Goal: Task Accomplishment & Management: Manage account settings

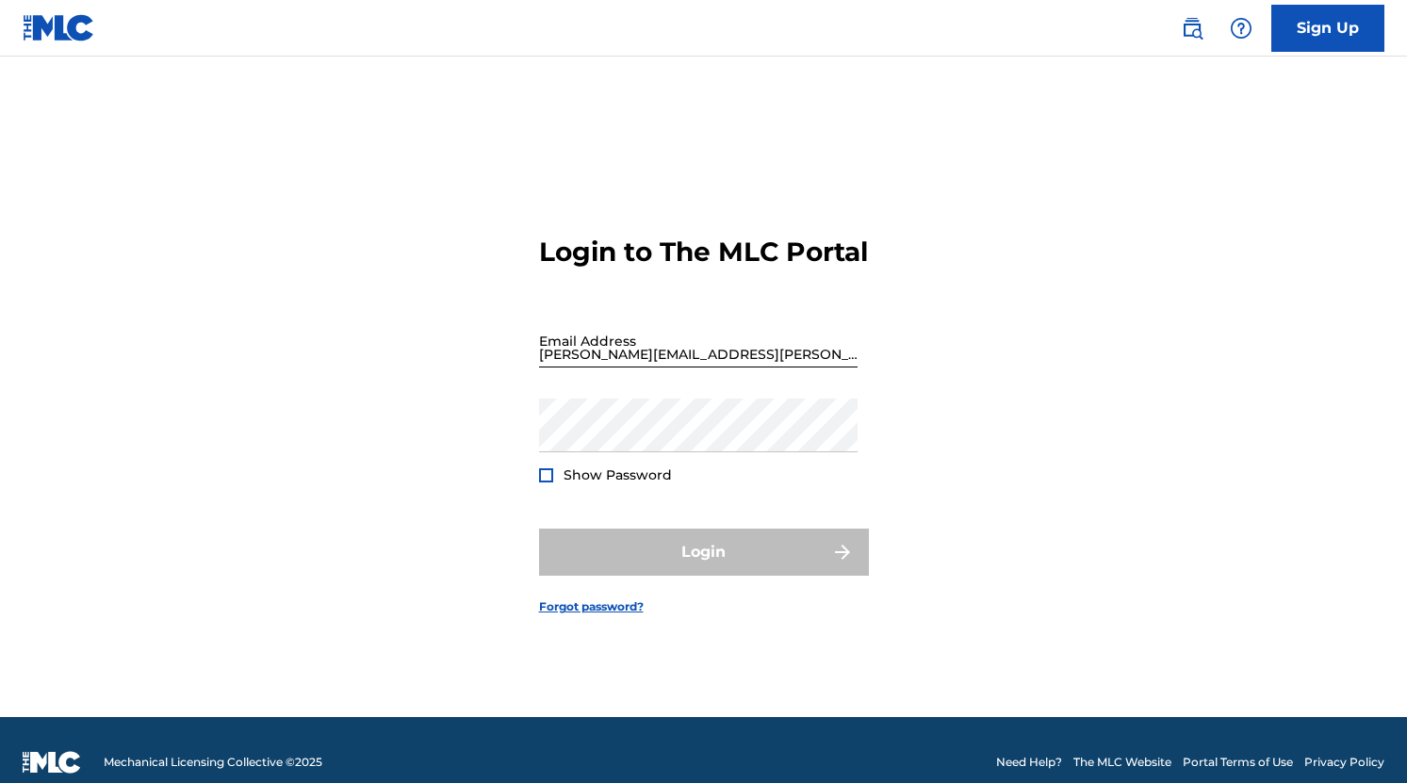
click at [651, 363] on input "[PERSON_NAME][EMAIL_ADDRESS][PERSON_NAME][DOMAIN_NAME]" at bounding box center [698, 341] width 318 height 54
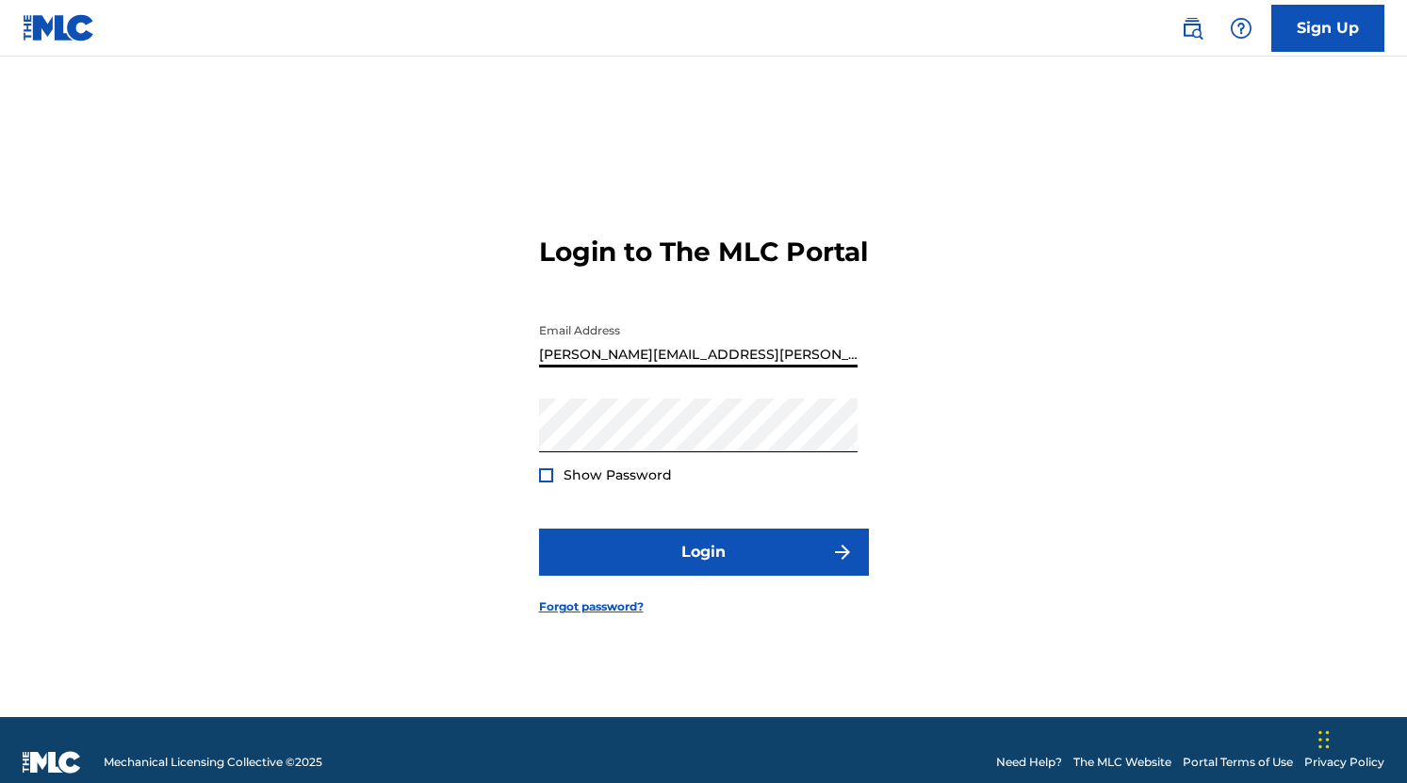
type input "[EMAIL_ADDRESS][DOMAIN_NAME]"
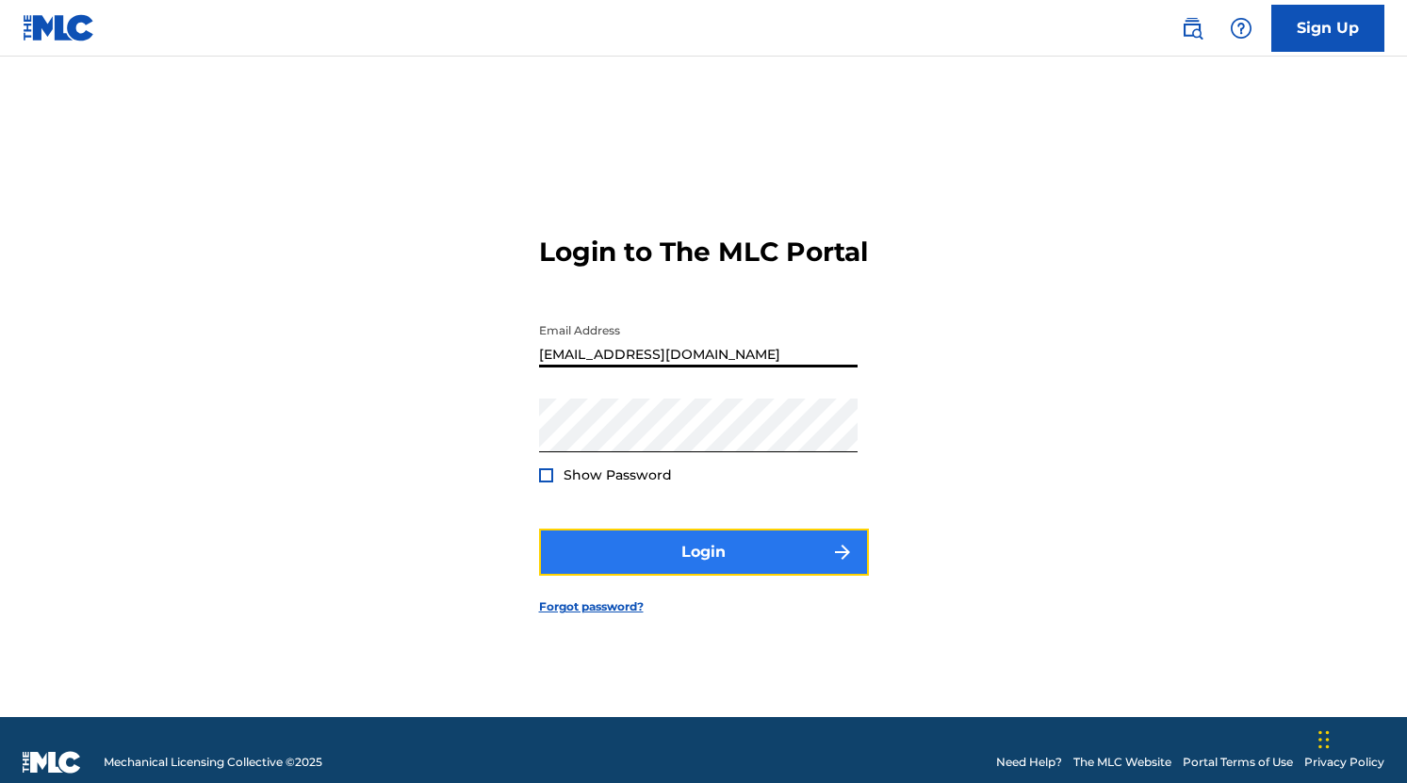
click at [706, 562] on button "Login" at bounding box center [704, 552] width 330 height 47
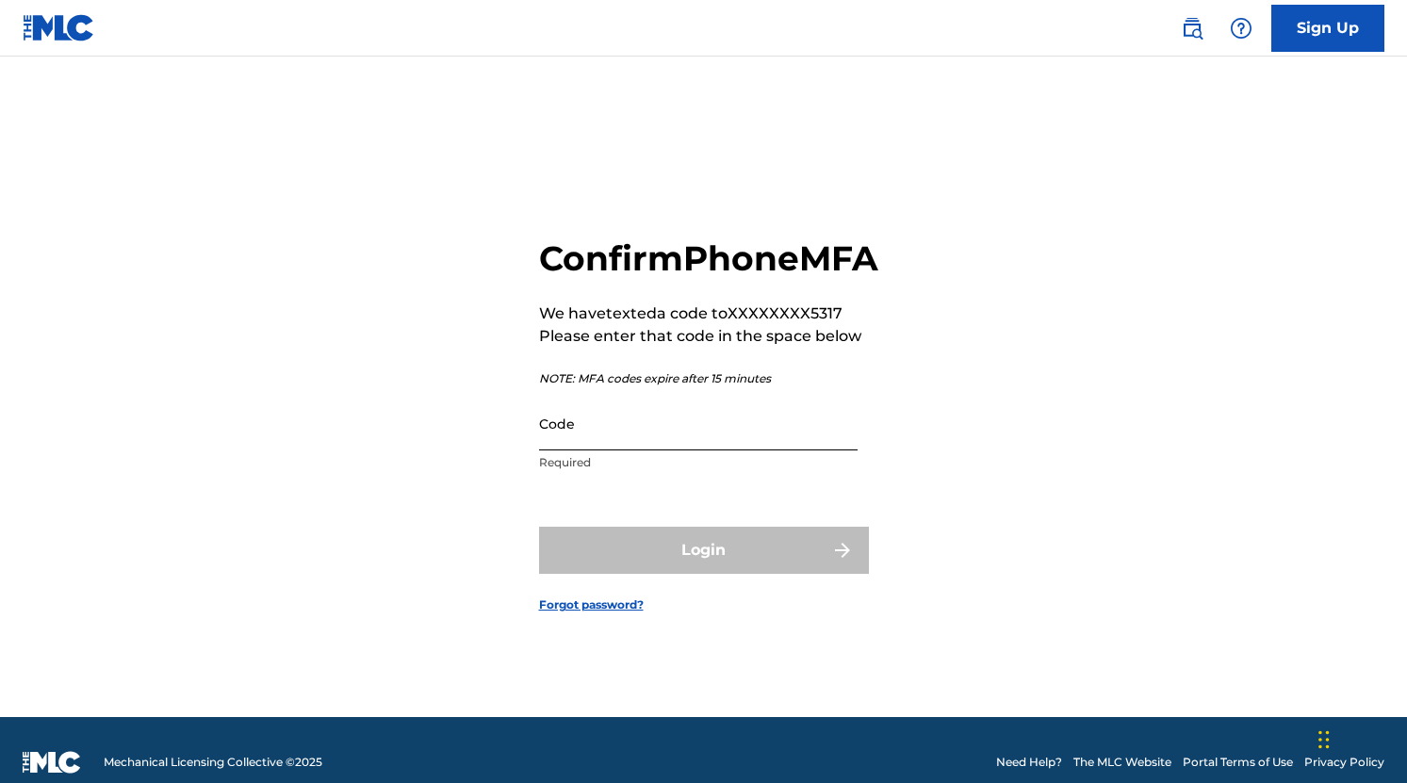
click at [663, 442] on input "Code" at bounding box center [698, 424] width 318 height 54
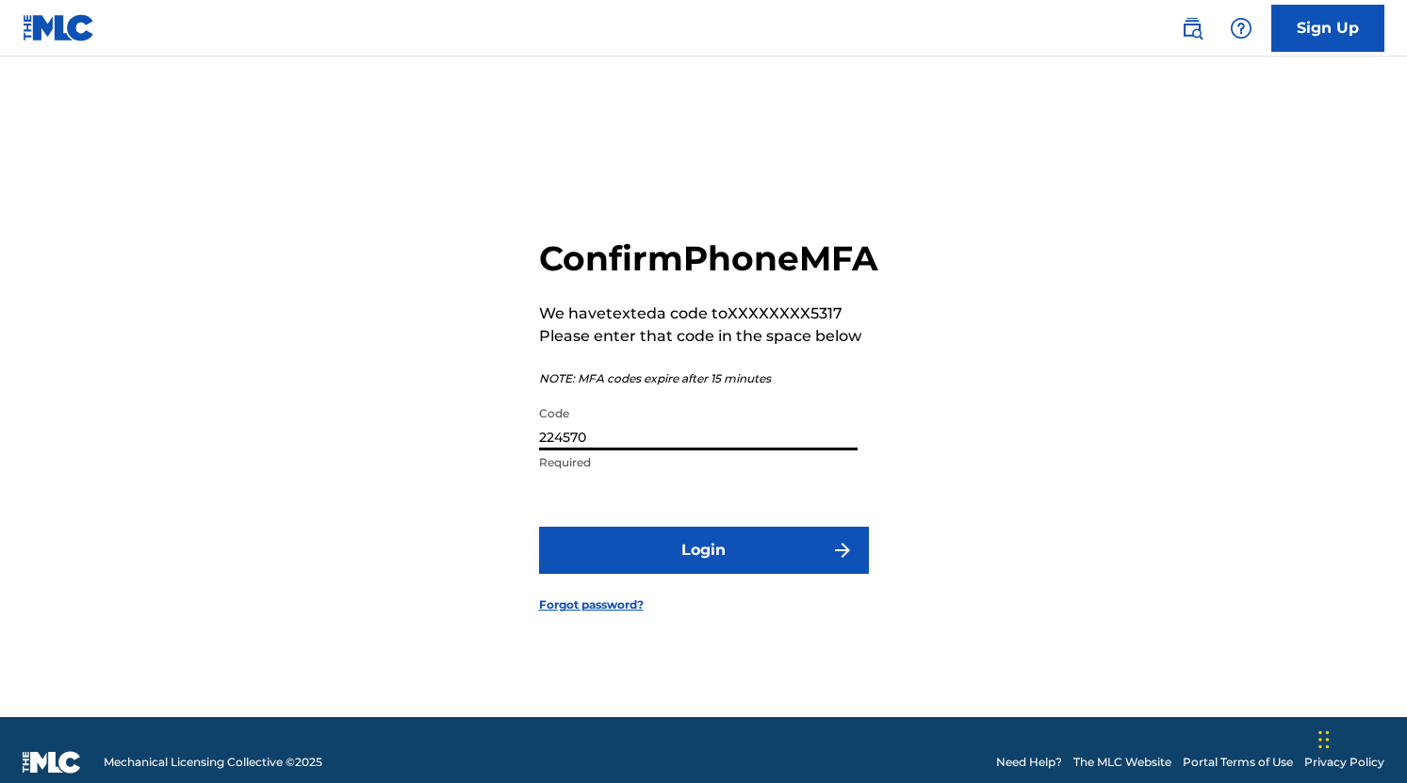
type input "224570"
click at [539, 527] on button "Login" at bounding box center [704, 550] width 330 height 47
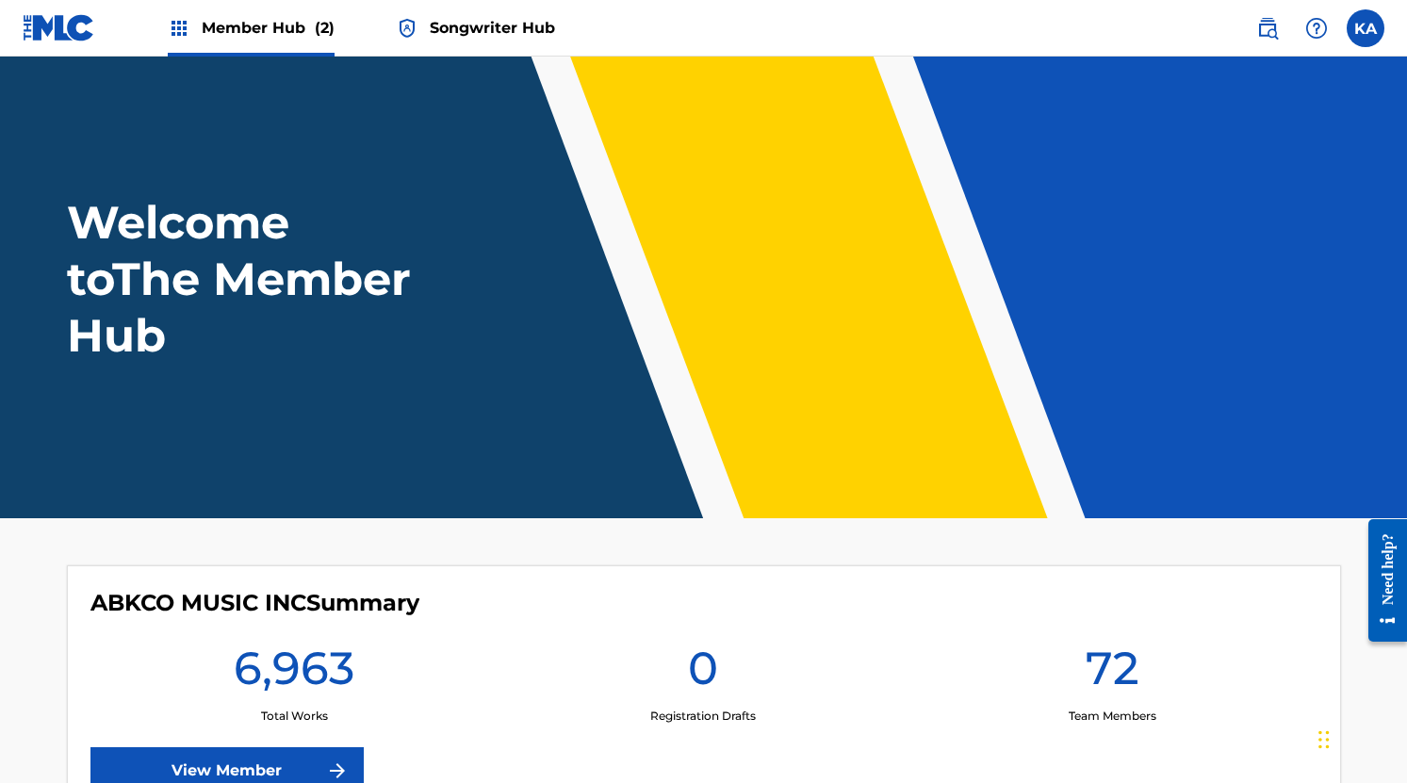
click at [502, 22] on span "Songwriter Hub" at bounding box center [492, 28] width 125 height 22
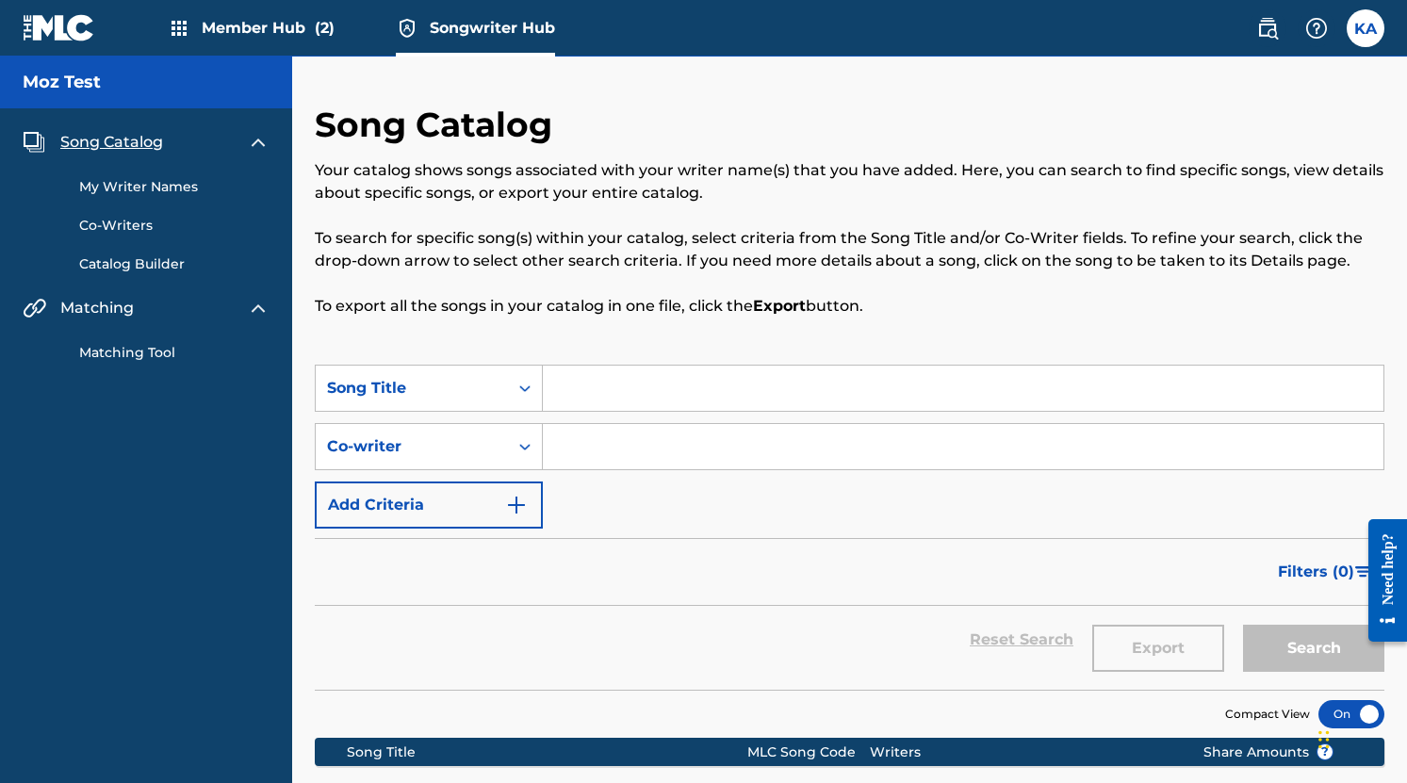
click at [160, 185] on link "My Writer Names" at bounding box center [174, 187] width 190 height 20
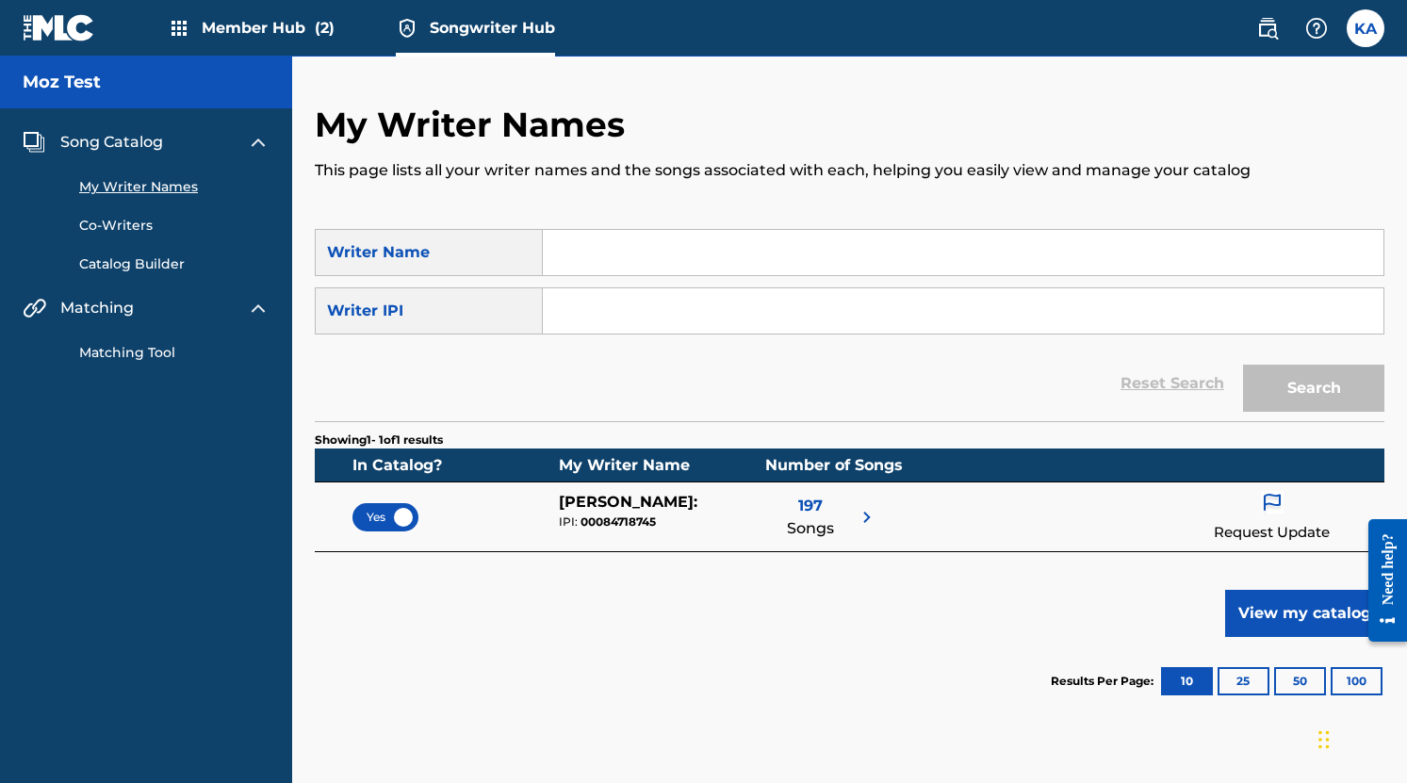
click at [394, 514] on div "Yes" at bounding box center [385, 517] width 66 height 28
click at [1137, 389] on div "Reset Search Search" at bounding box center [849, 383] width 1069 height 75
click at [1140, 382] on div "Reset Search Search" at bounding box center [849, 383] width 1069 height 75
click at [116, 268] on link "Catalog Builder" at bounding box center [174, 264] width 190 height 20
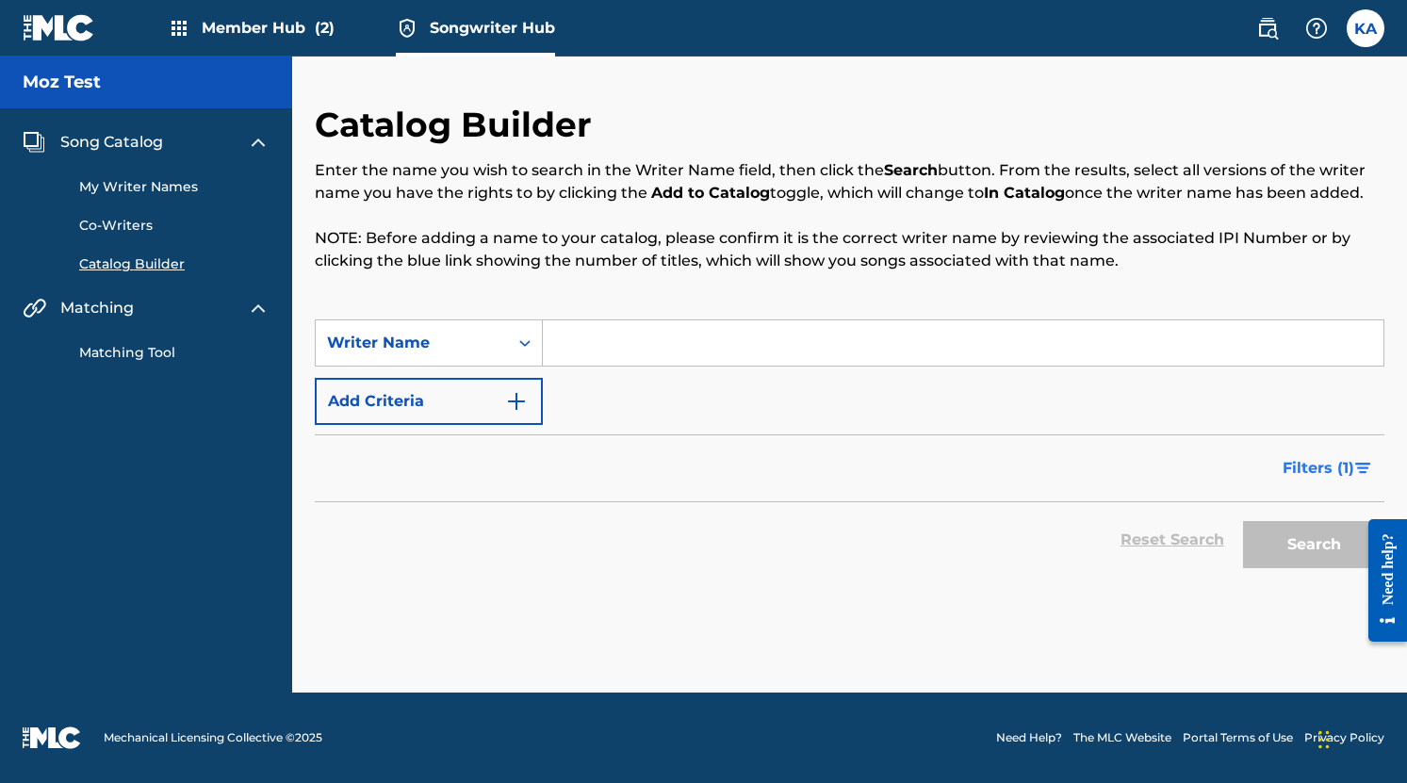
click at [1316, 467] on span "Filters ( 1 )" at bounding box center [1318, 468] width 72 height 23
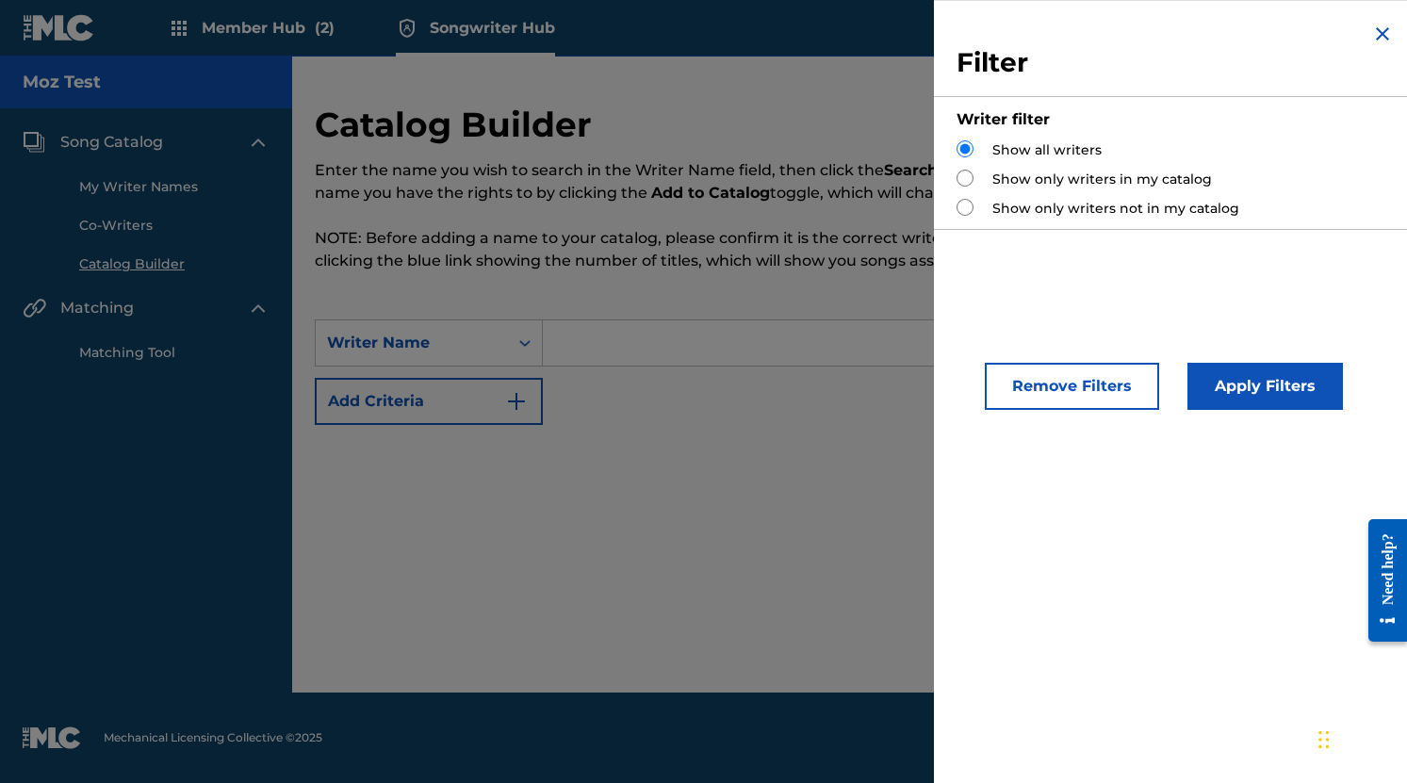
click at [1014, 178] on label "Show only writers in my catalog" at bounding box center [1102, 180] width 220 height 20
click at [968, 175] on input "Search Form" at bounding box center [964, 178] width 17 height 17
radio input "true"
click at [968, 175] on input "Search Form" at bounding box center [964, 178] width 17 height 17
click at [1234, 389] on button "Apply Filters" at bounding box center [1264, 386] width 155 height 47
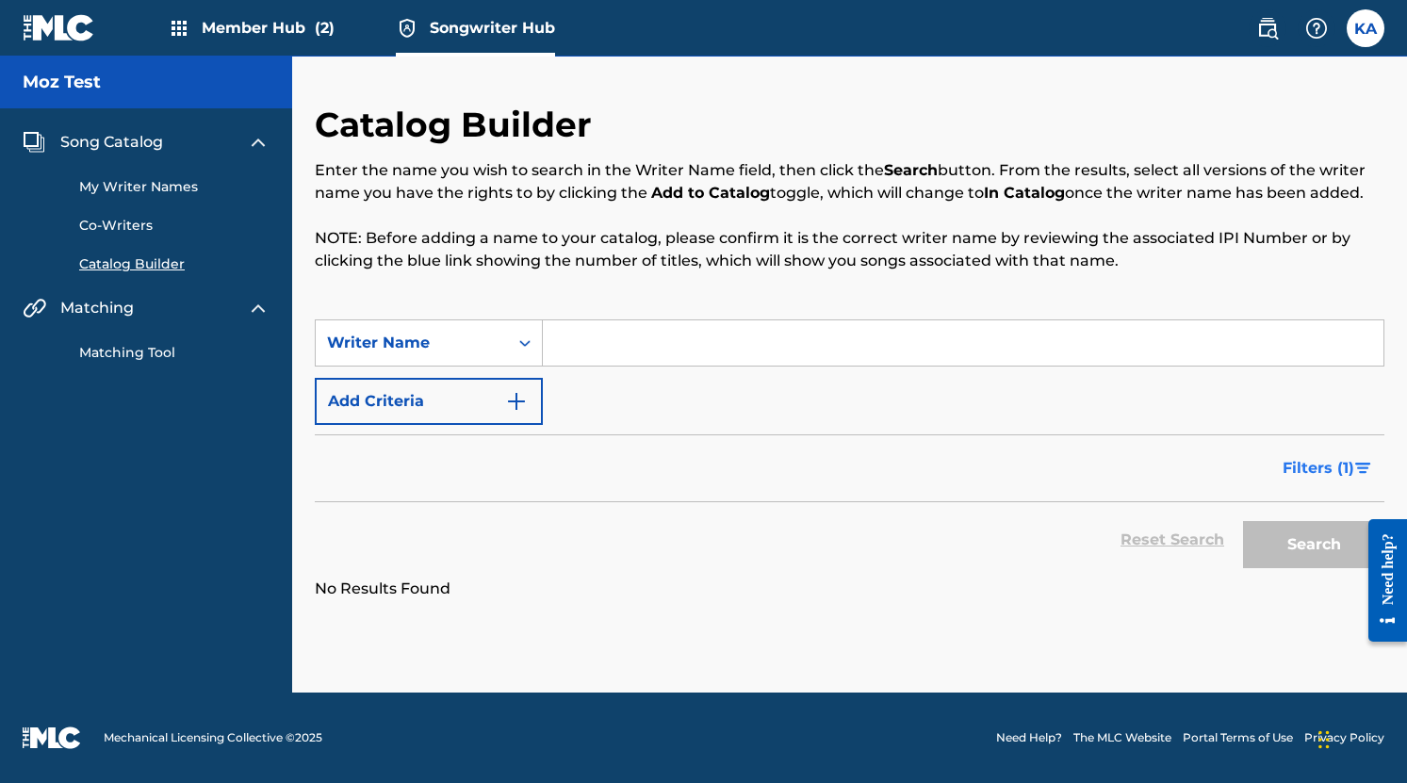
click at [1325, 465] on span "Filters ( 1 )" at bounding box center [1318, 468] width 72 height 23
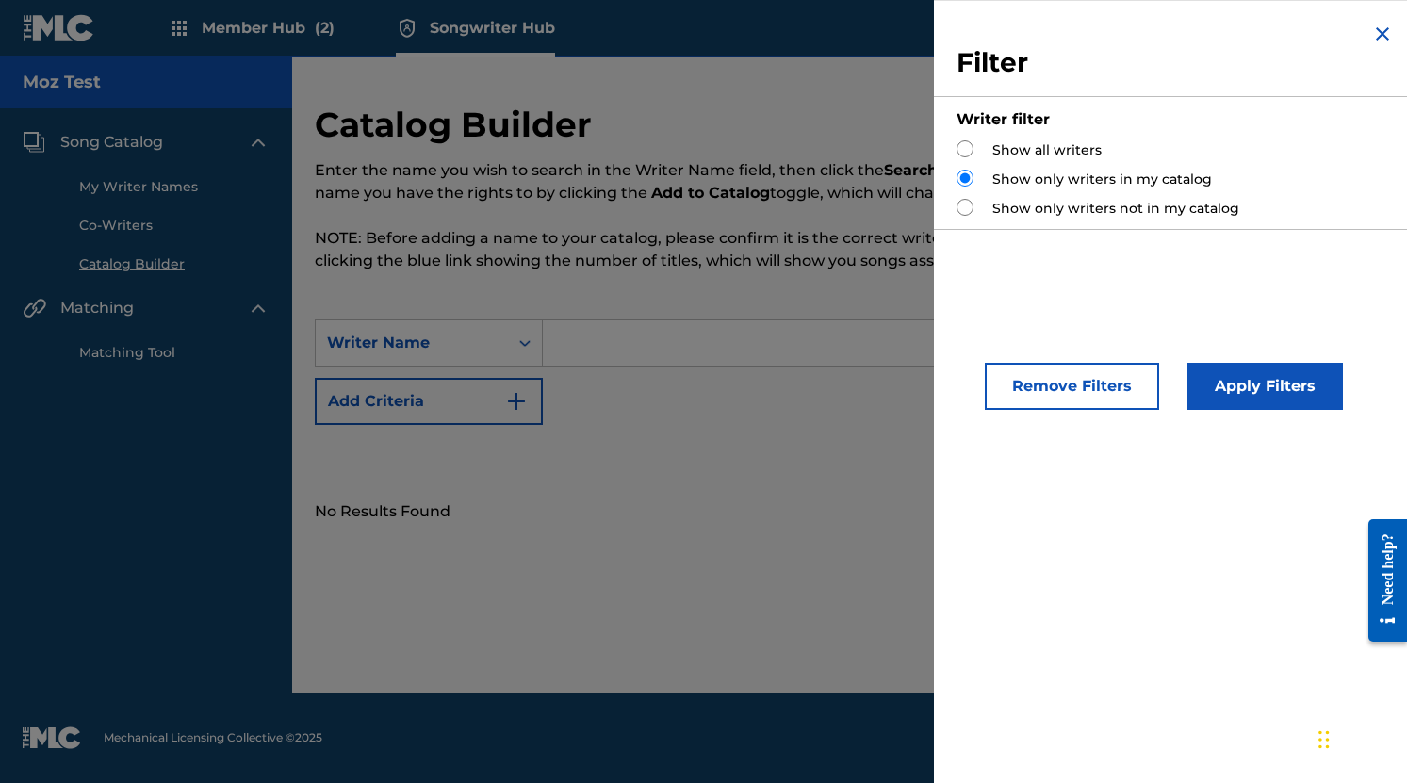
click at [1028, 146] on label "Show all writers" at bounding box center [1046, 150] width 109 height 20
click at [968, 144] on input "Search Form" at bounding box center [964, 148] width 17 height 17
radio input "true"
click at [1238, 382] on button "Apply Filters" at bounding box center [1264, 386] width 155 height 47
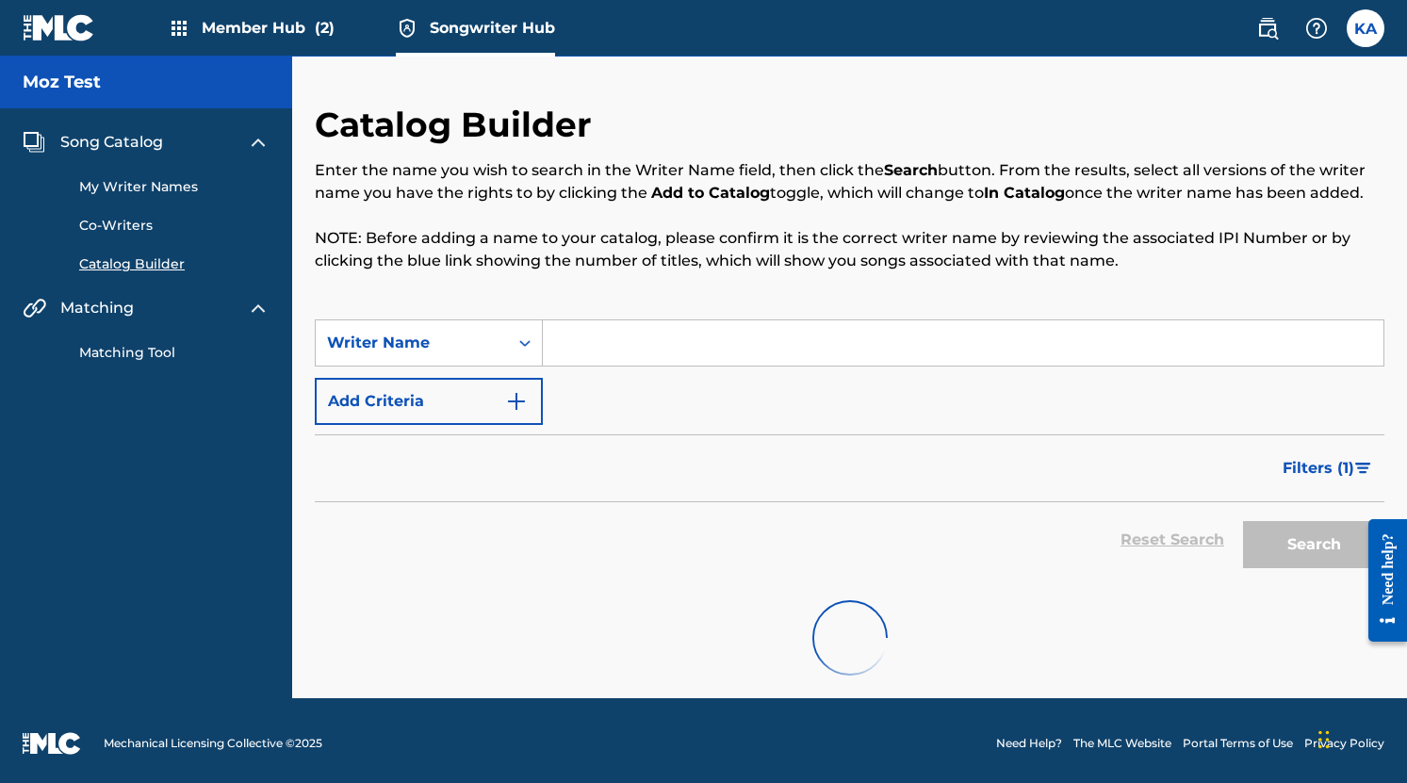
click at [651, 346] on input "Search Form" at bounding box center [963, 342] width 840 height 45
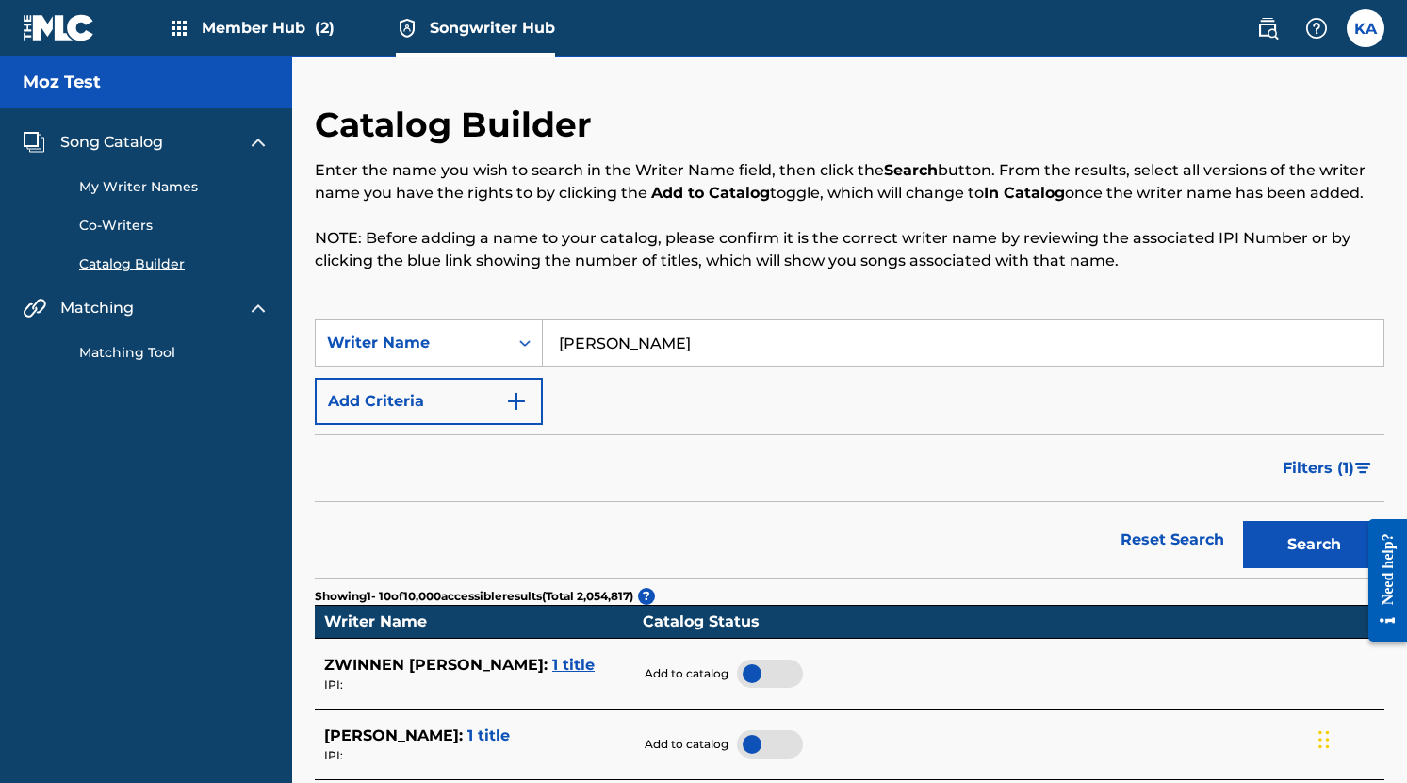
type input "[PERSON_NAME]"
click at [1283, 543] on button "Search" at bounding box center [1313, 544] width 141 height 47
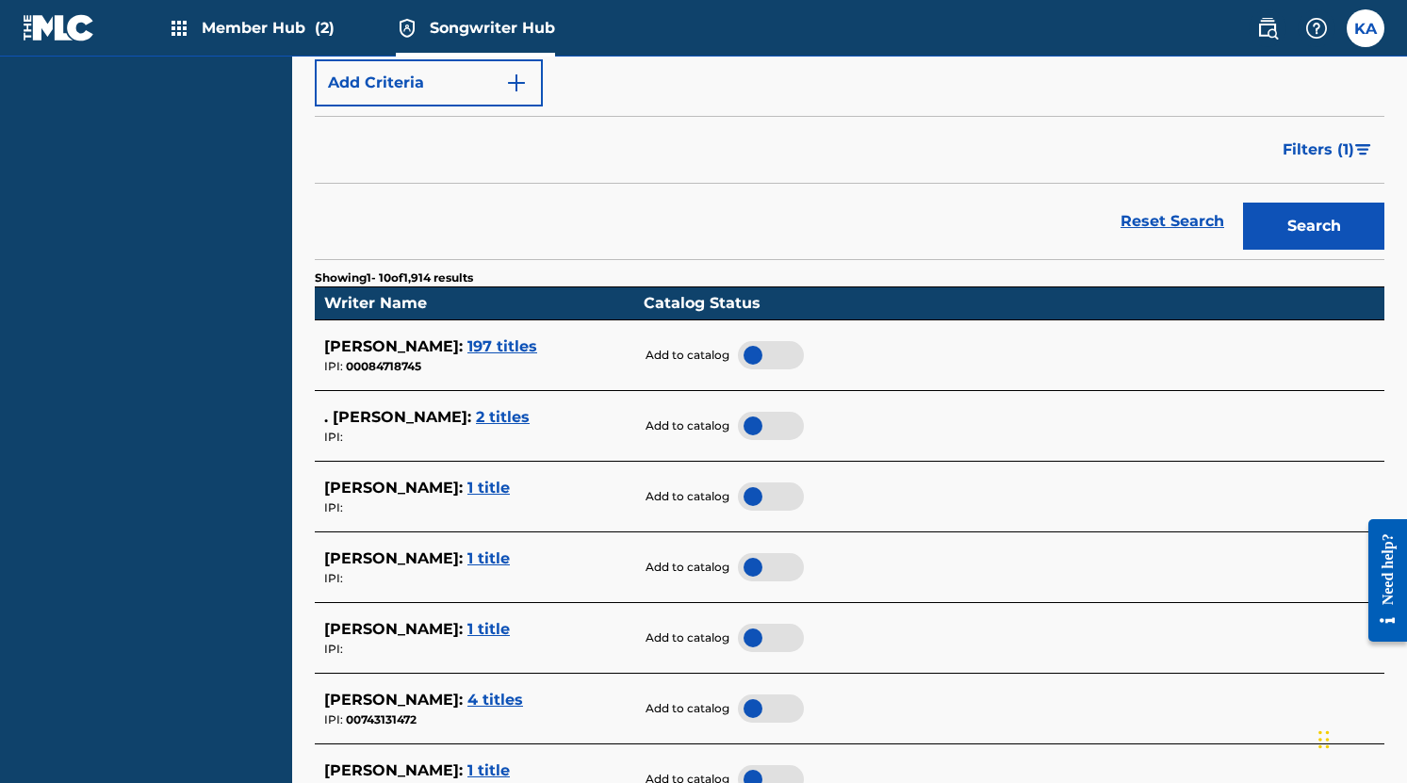
scroll to position [316, 0]
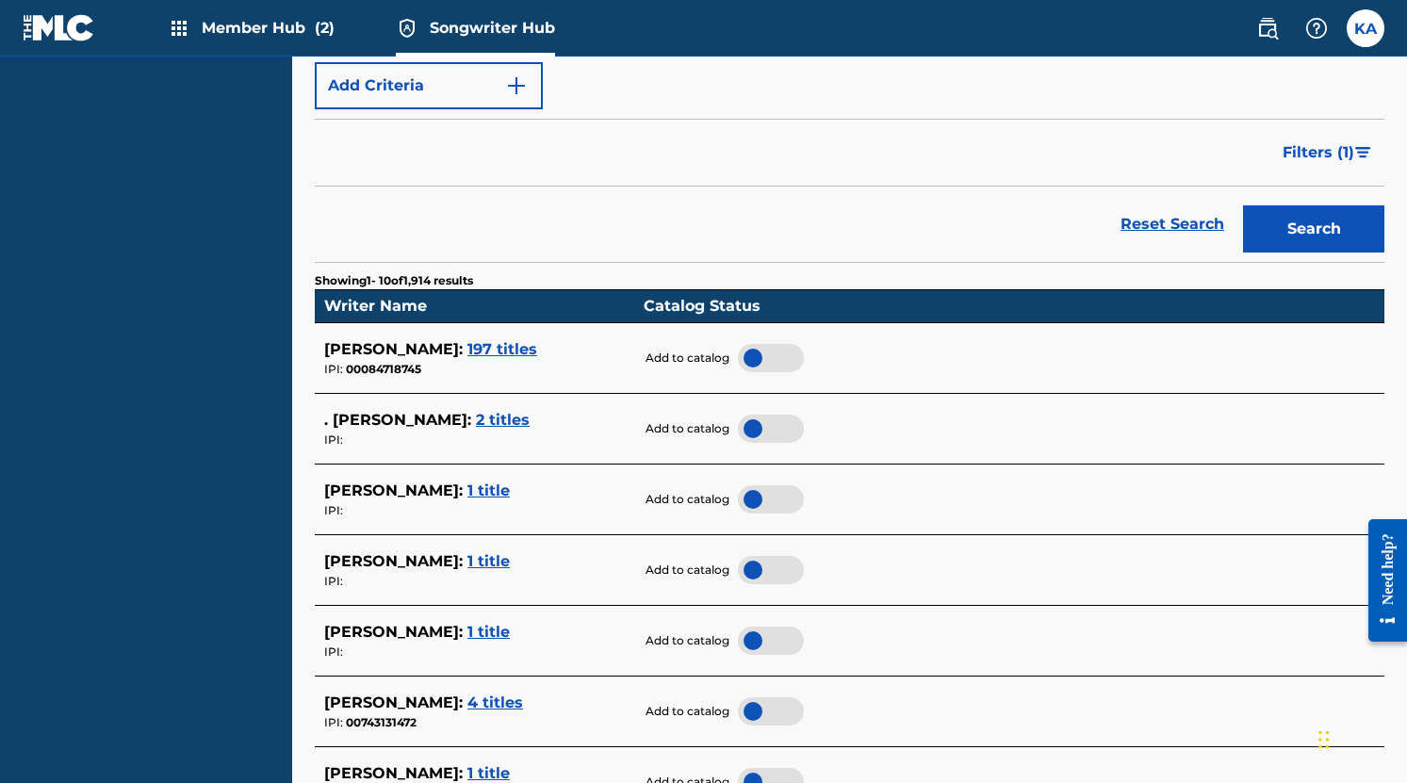
click at [753, 352] on div at bounding box center [771, 358] width 66 height 28
click at [752, 352] on div at bounding box center [771, 358] width 66 height 28
click at [753, 425] on div at bounding box center [771, 429] width 66 height 28
click at [758, 496] on div at bounding box center [771, 499] width 66 height 28
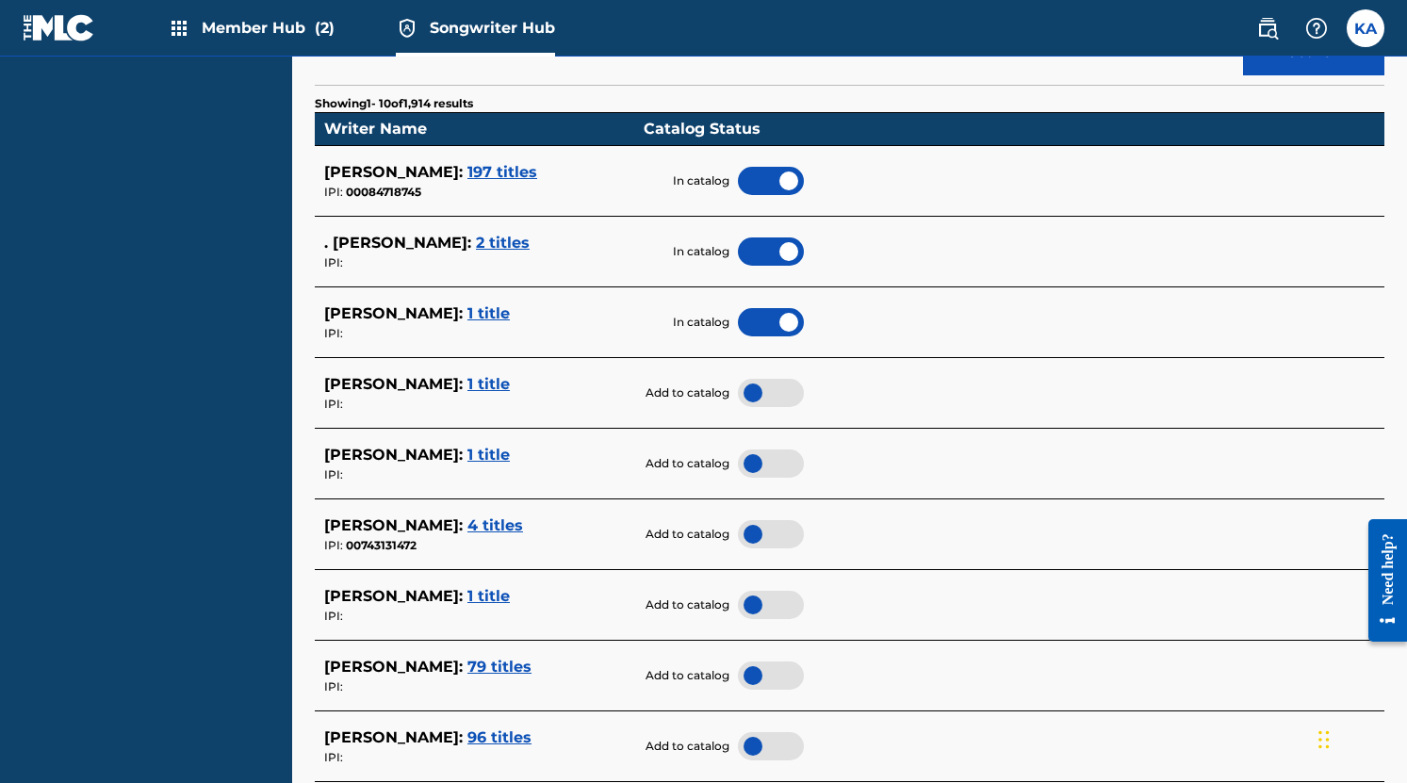
scroll to position [677, 0]
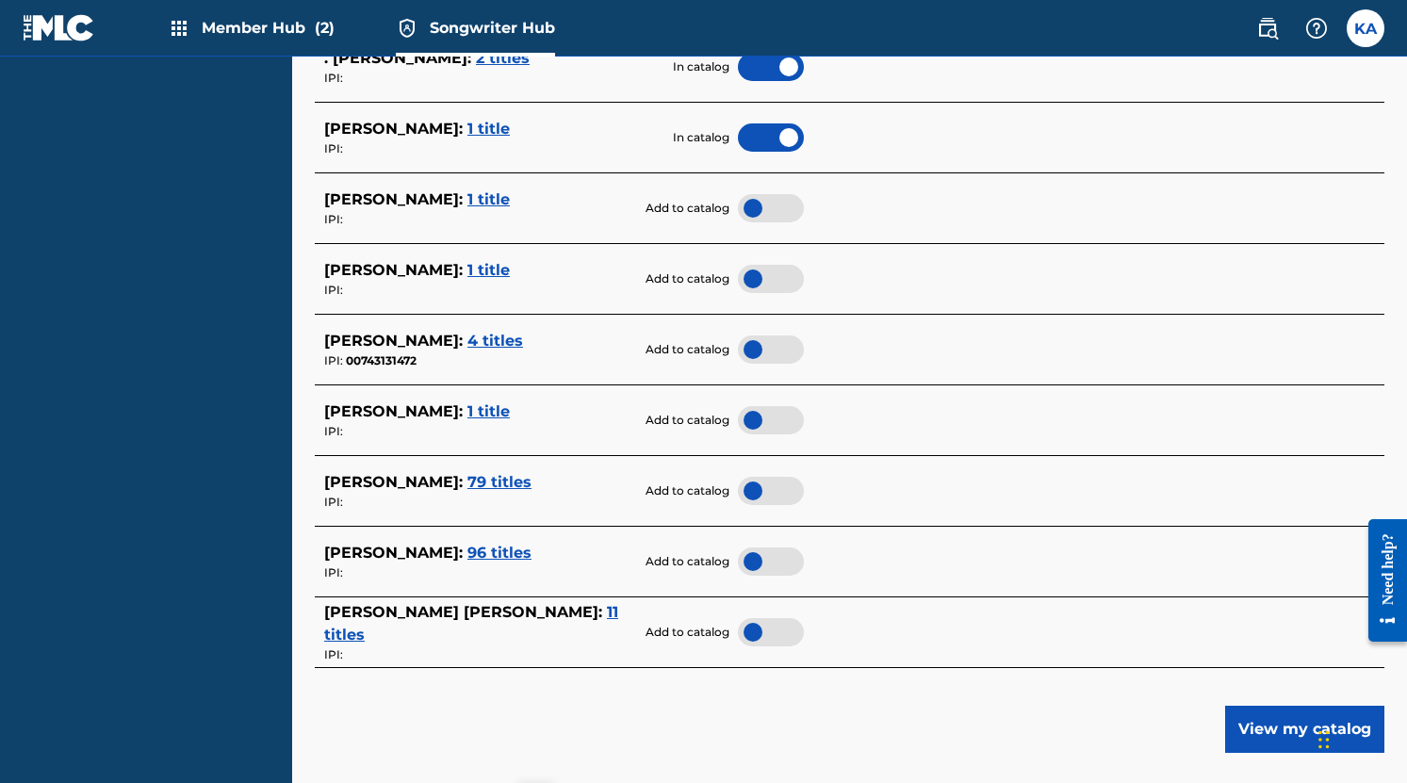
click at [756, 493] on div at bounding box center [771, 491] width 66 height 28
click at [755, 496] on div at bounding box center [771, 491] width 66 height 28
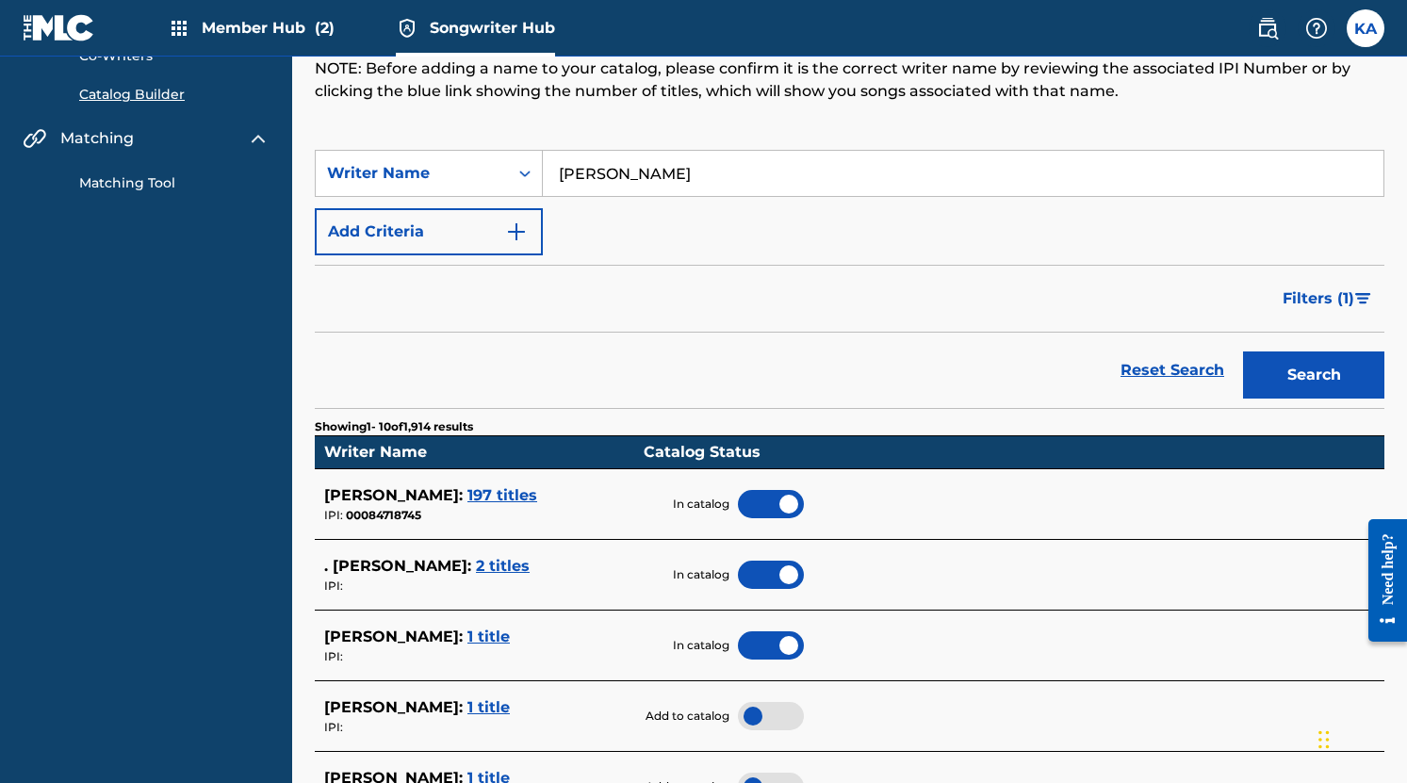
scroll to position [0, 0]
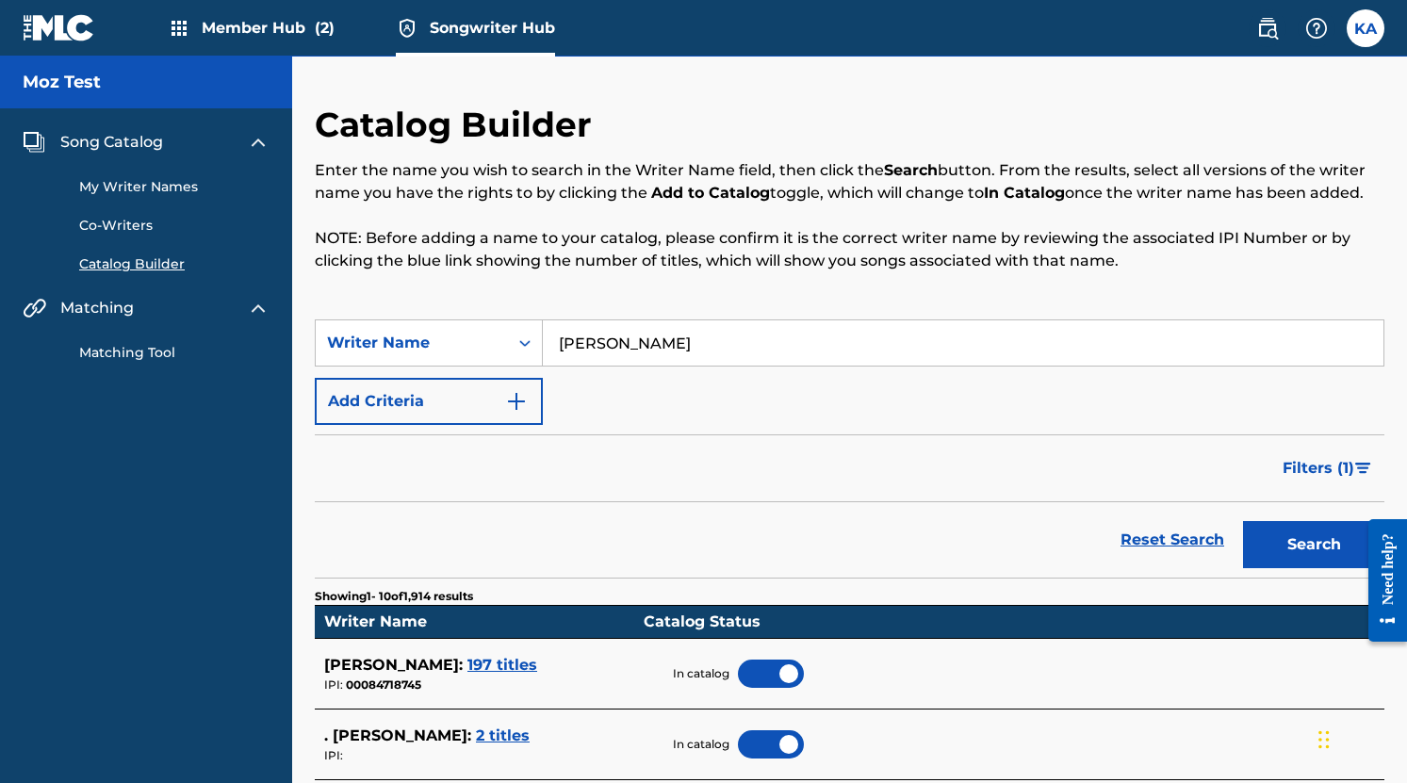
click at [130, 141] on span "Song Catalog" at bounding box center [111, 142] width 103 height 23
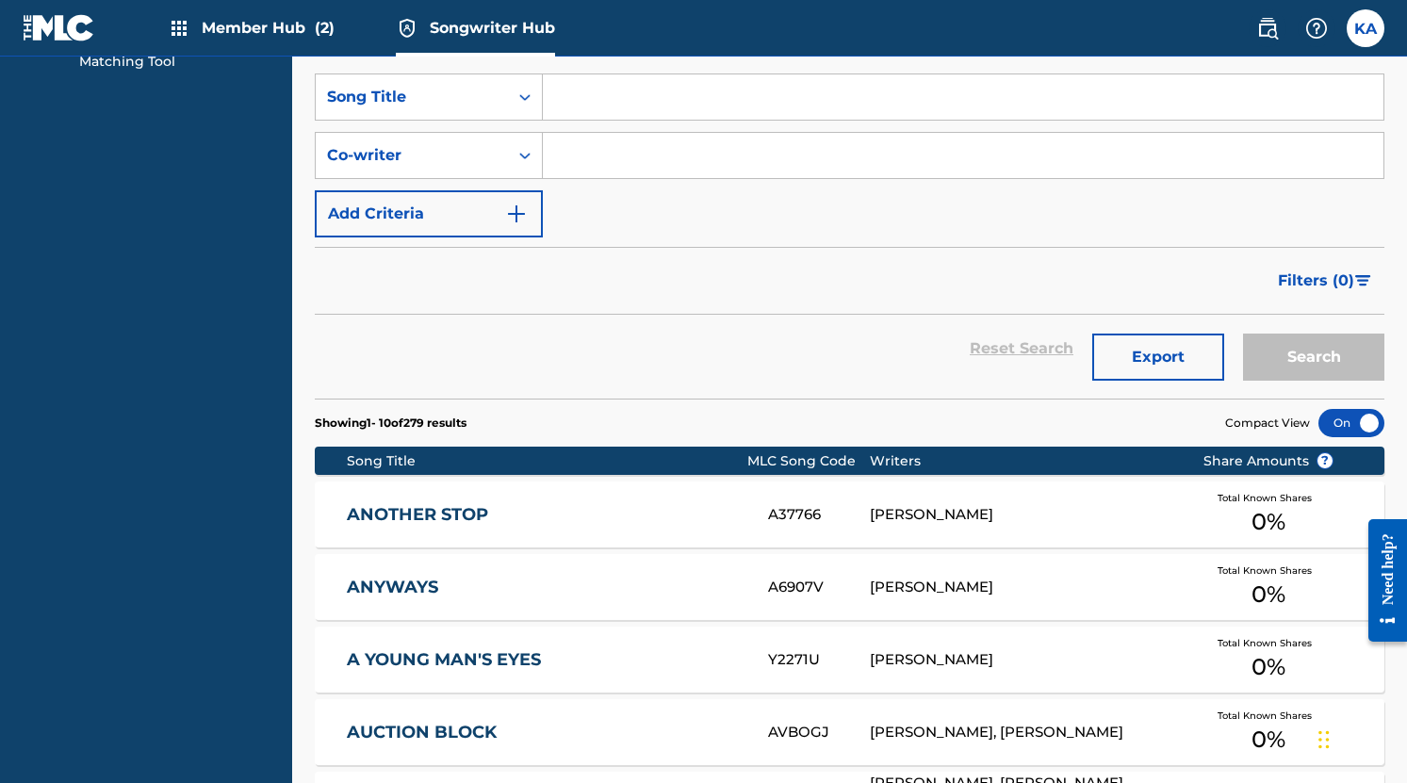
scroll to position [484, 0]
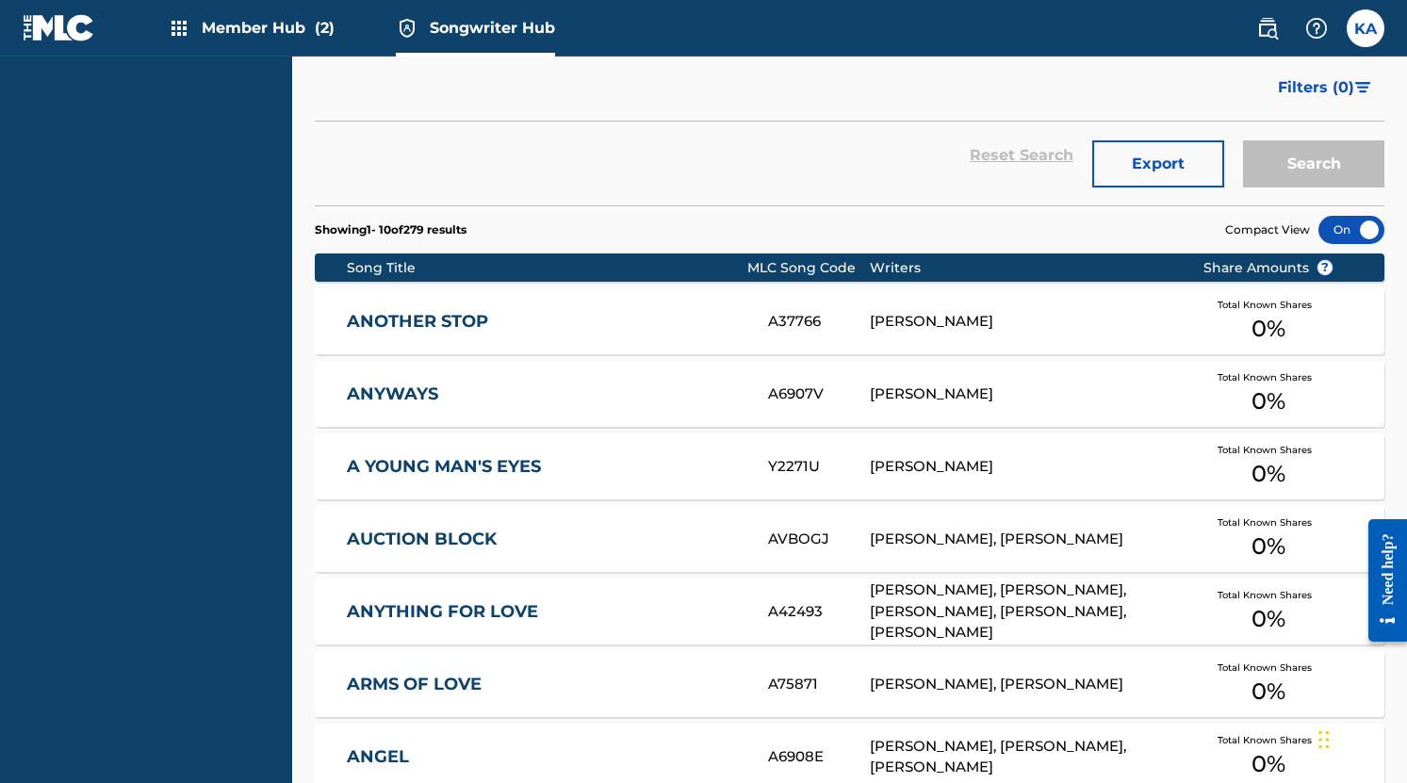
click at [683, 322] on link "ANOTHER STOP" at bounding box center [545, 322] width 396 height 22
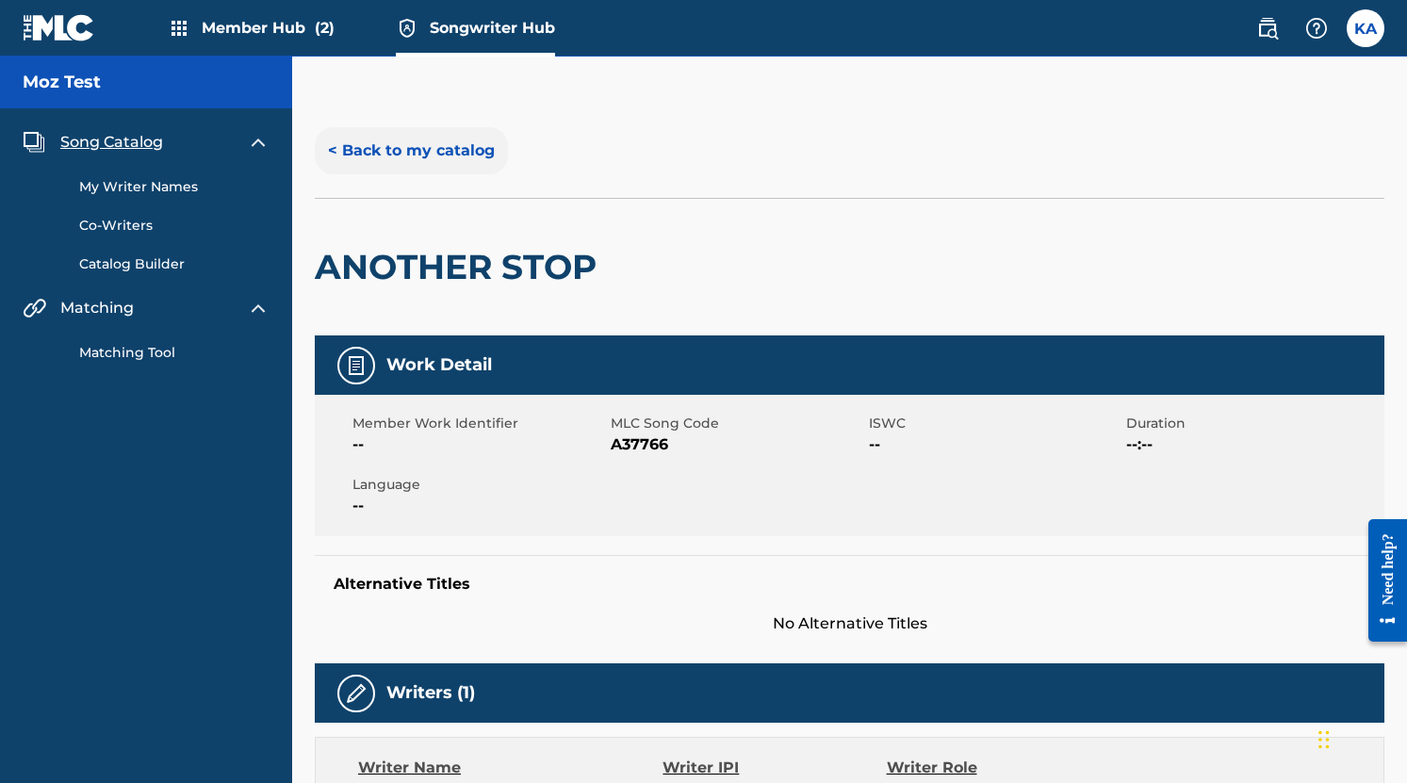
click at [431, 157] on button "< Back to my catalog" at bounding box center [411, 150] width 193 height 47
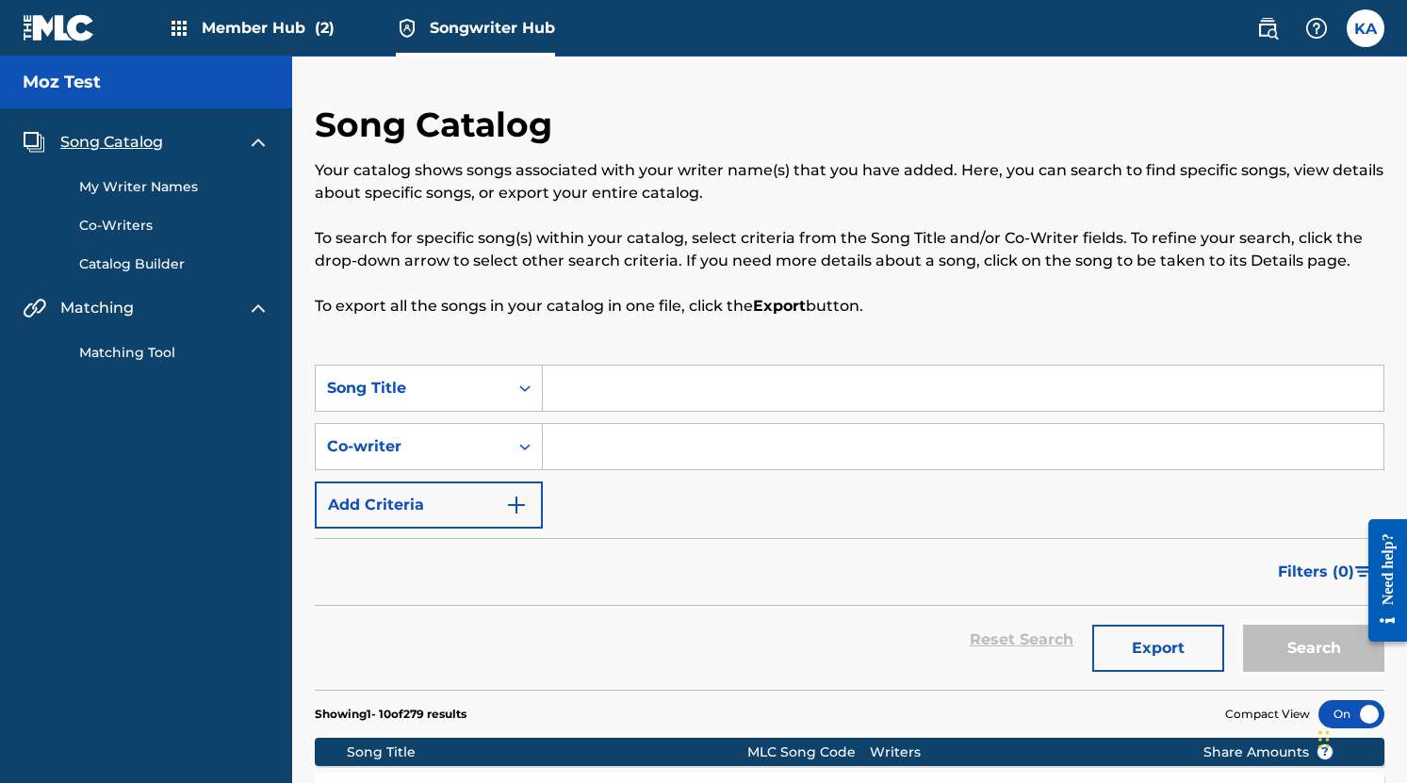
click at [189, 177] on link "My Writer Names" at bounding box center [174, 187] width 190 height 20
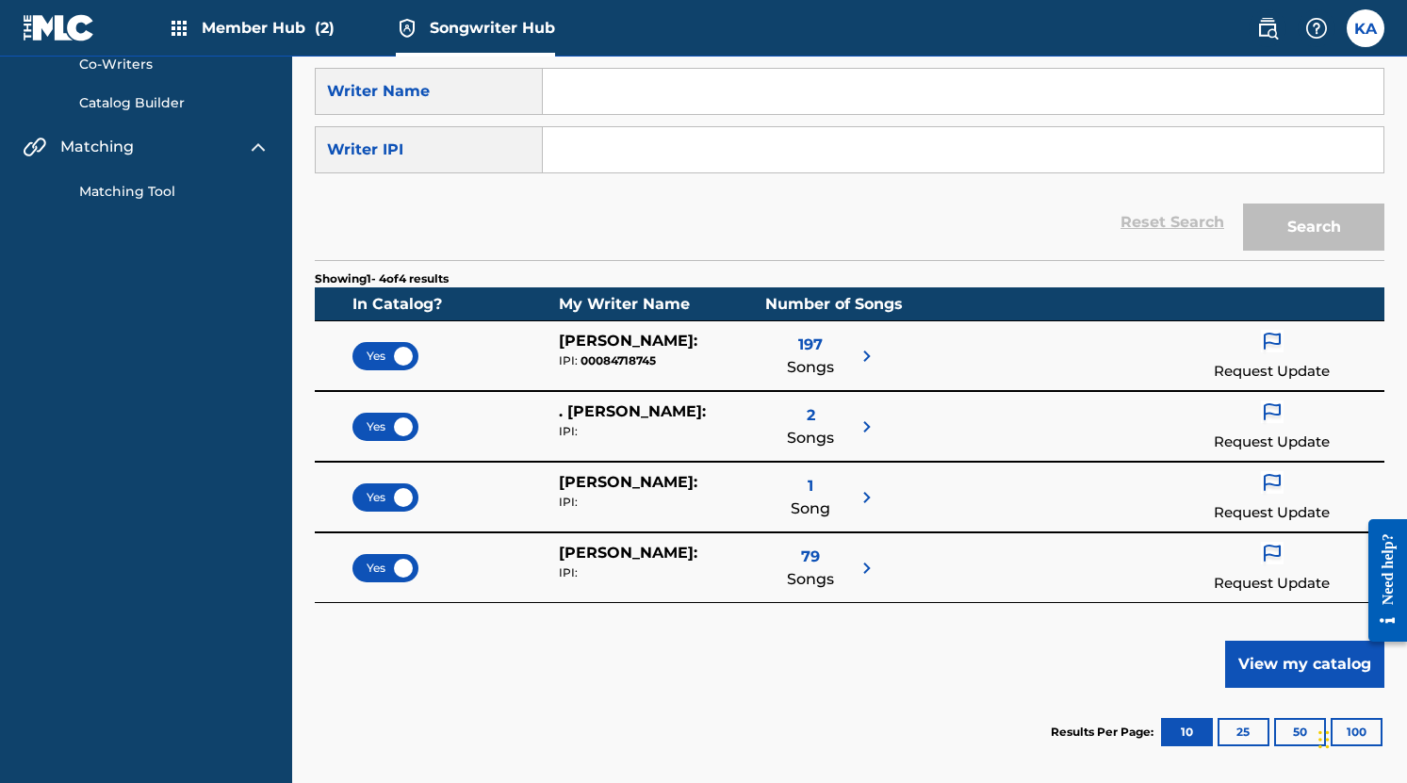
scroll to position [217, 0]
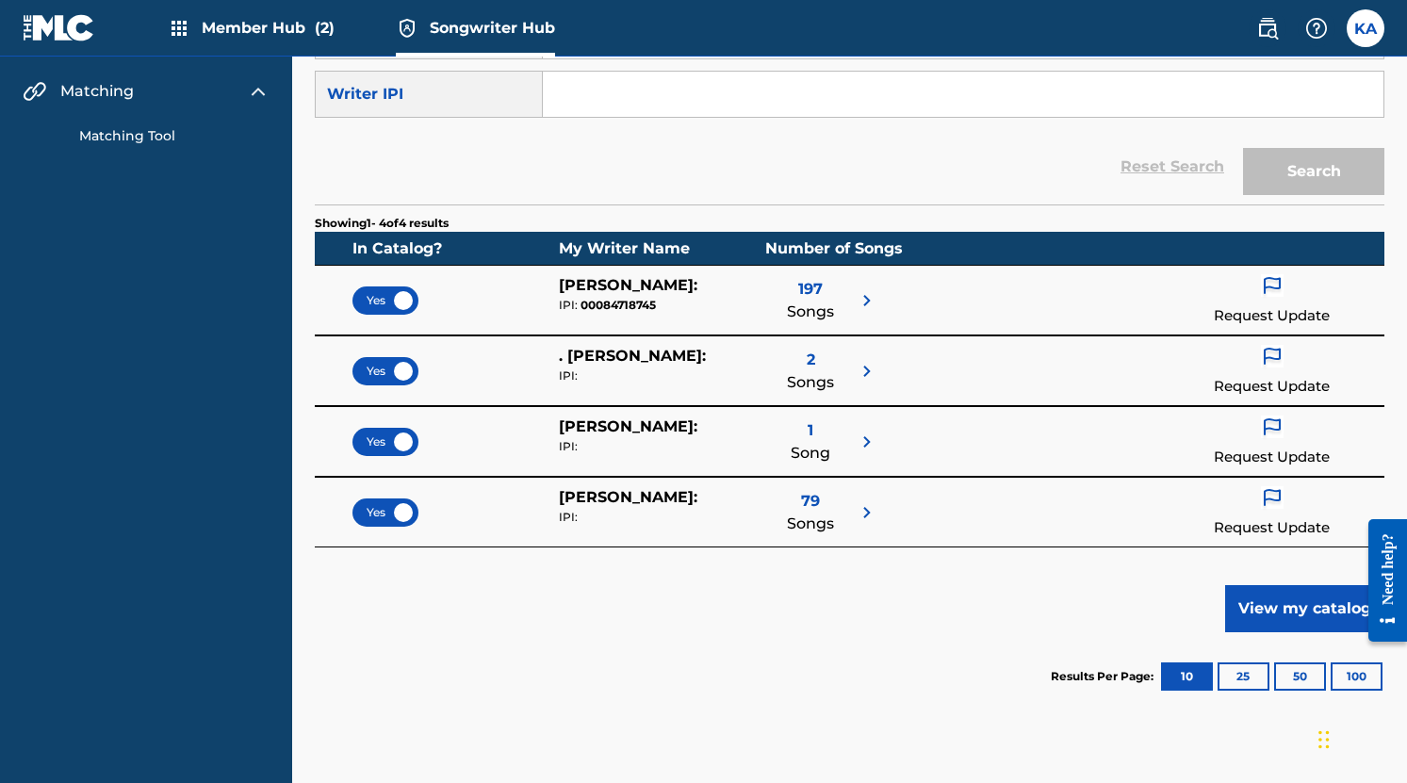
click at [1278, 354] on img at bounding box center [1271, 357] width 23 height 24
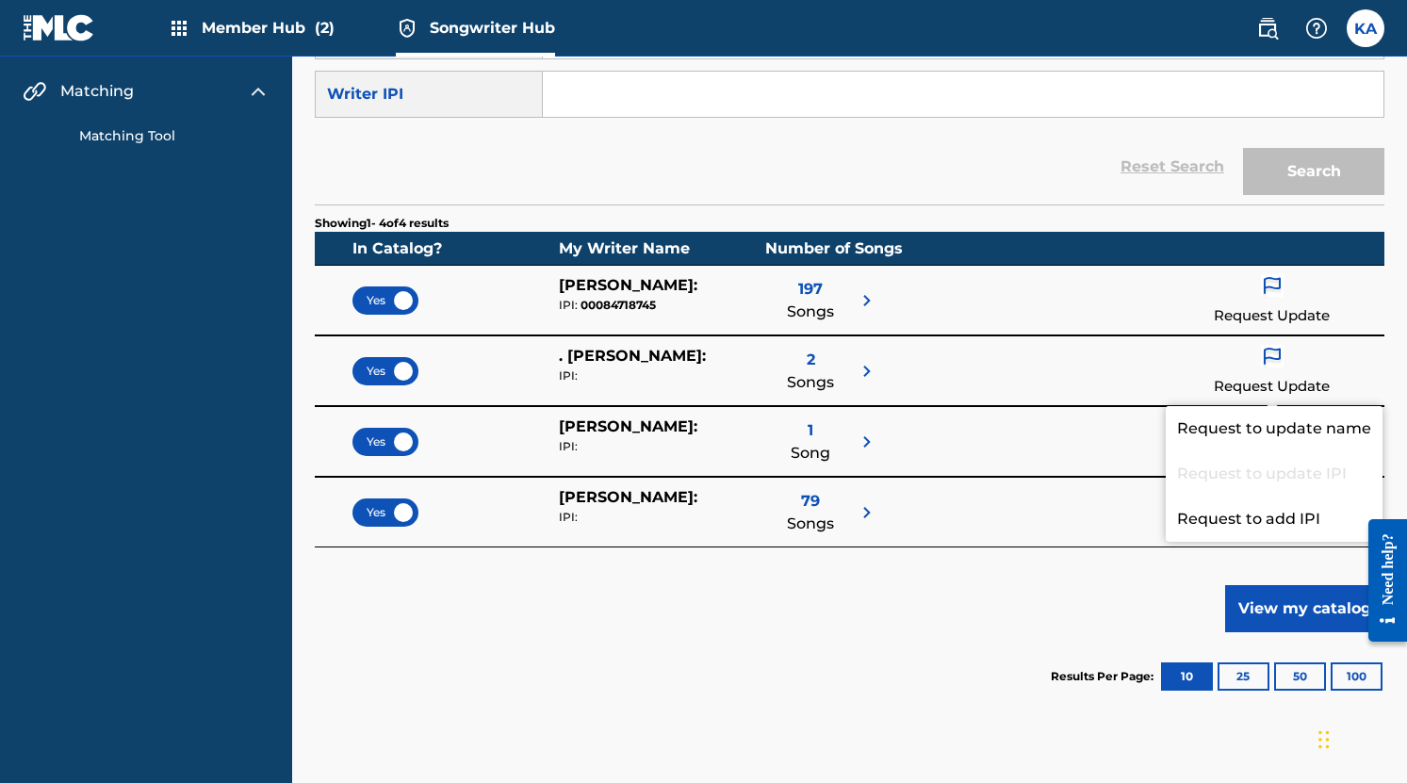
click at [1275, 289] on img at bounding box center [1271, 286] width 23 height 24
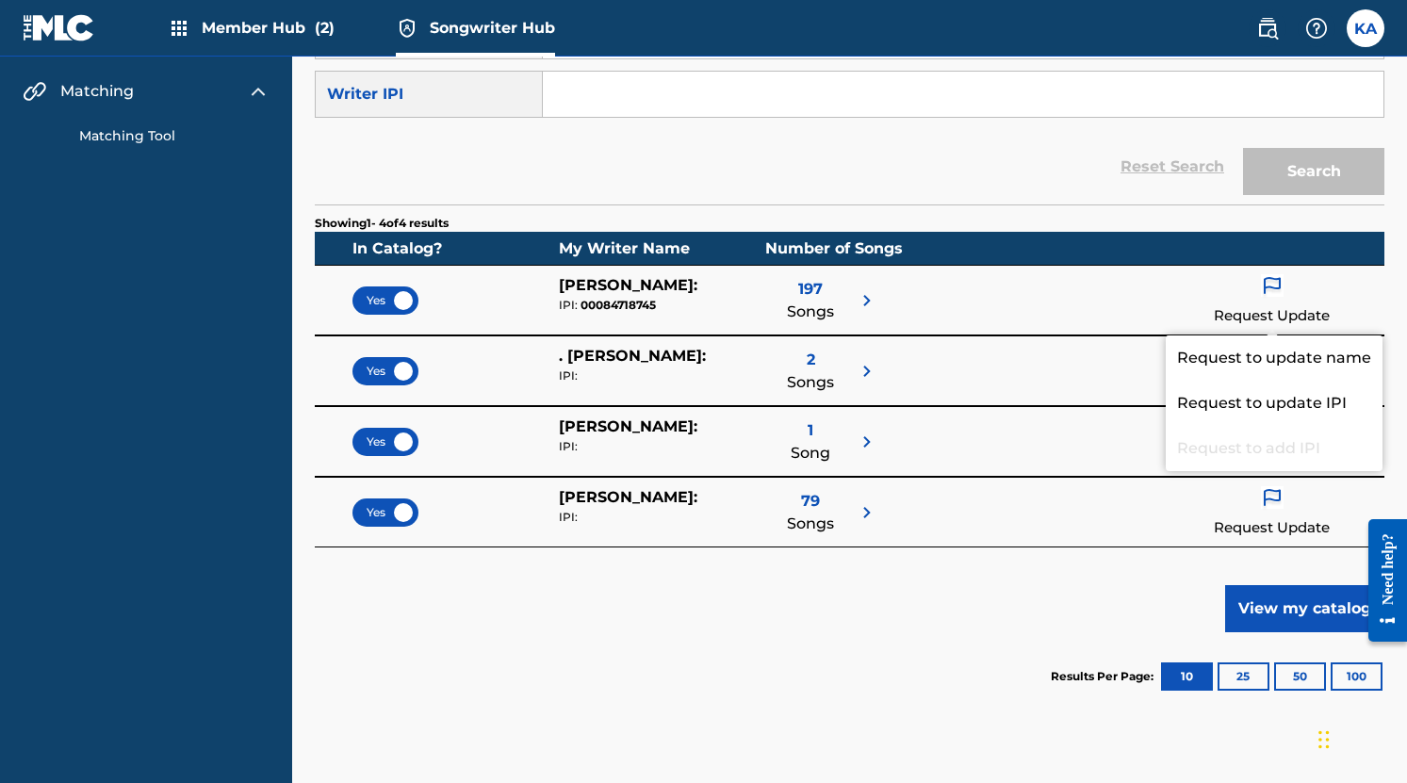
click at [1071, 360] on div "Yes . [PERSON_NAME] : IPI: 2 Songs Request Update" at bounding box center [849, 370] width 1069 height 71
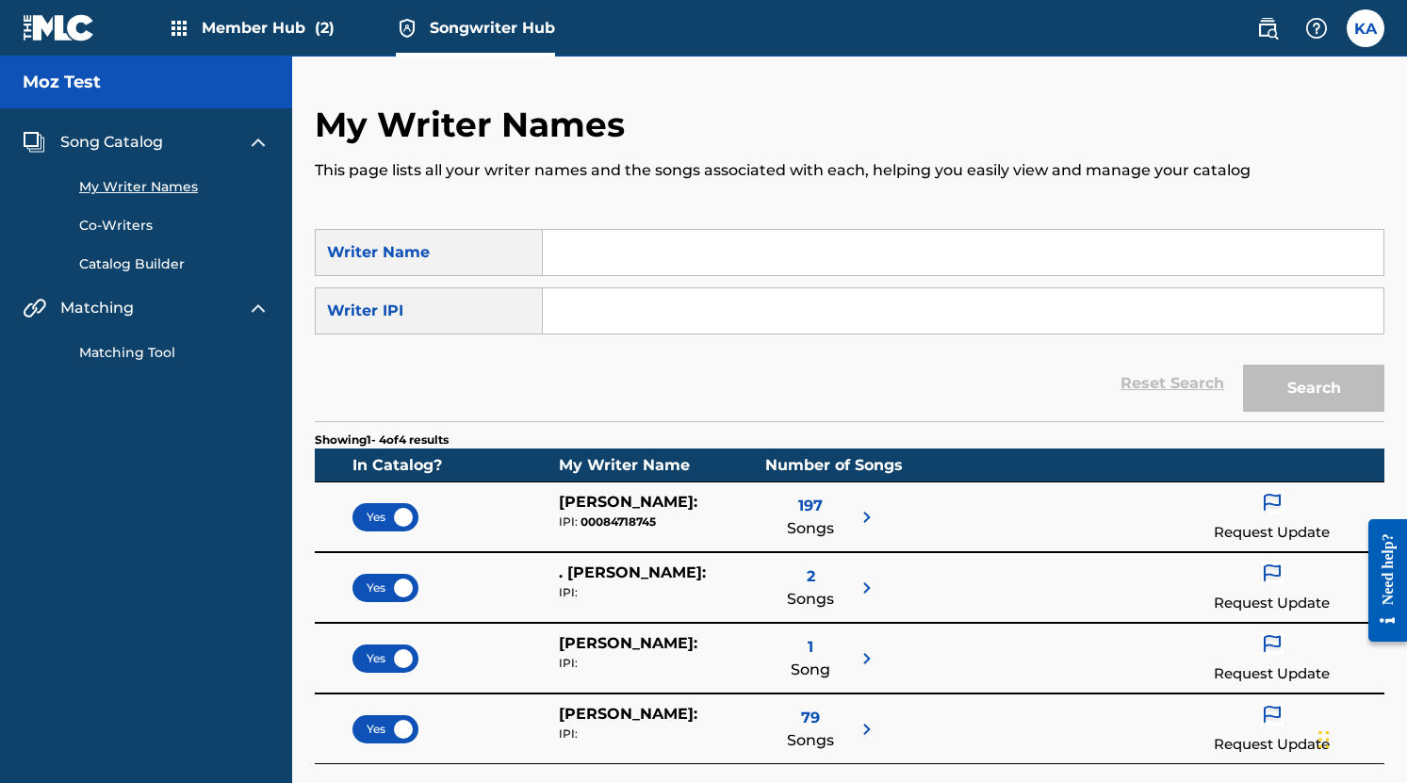
scroll to position [0, 0]
click at [141, 142] on span "Song Catalog" at bounding box center [111, 142] width 103 height 23
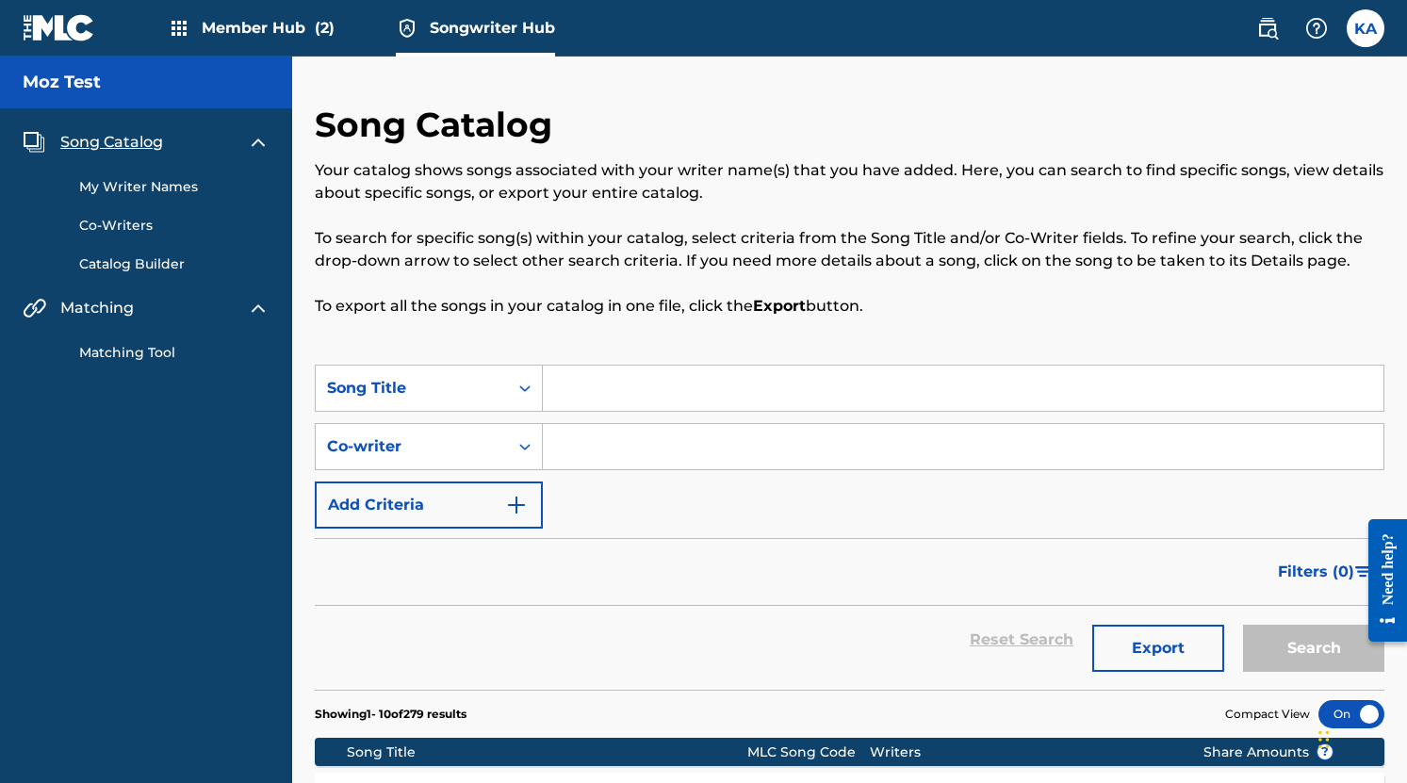
click at [152, 351] on link "Matching Tool" at bounding box center [174, 353] width 190 height 20
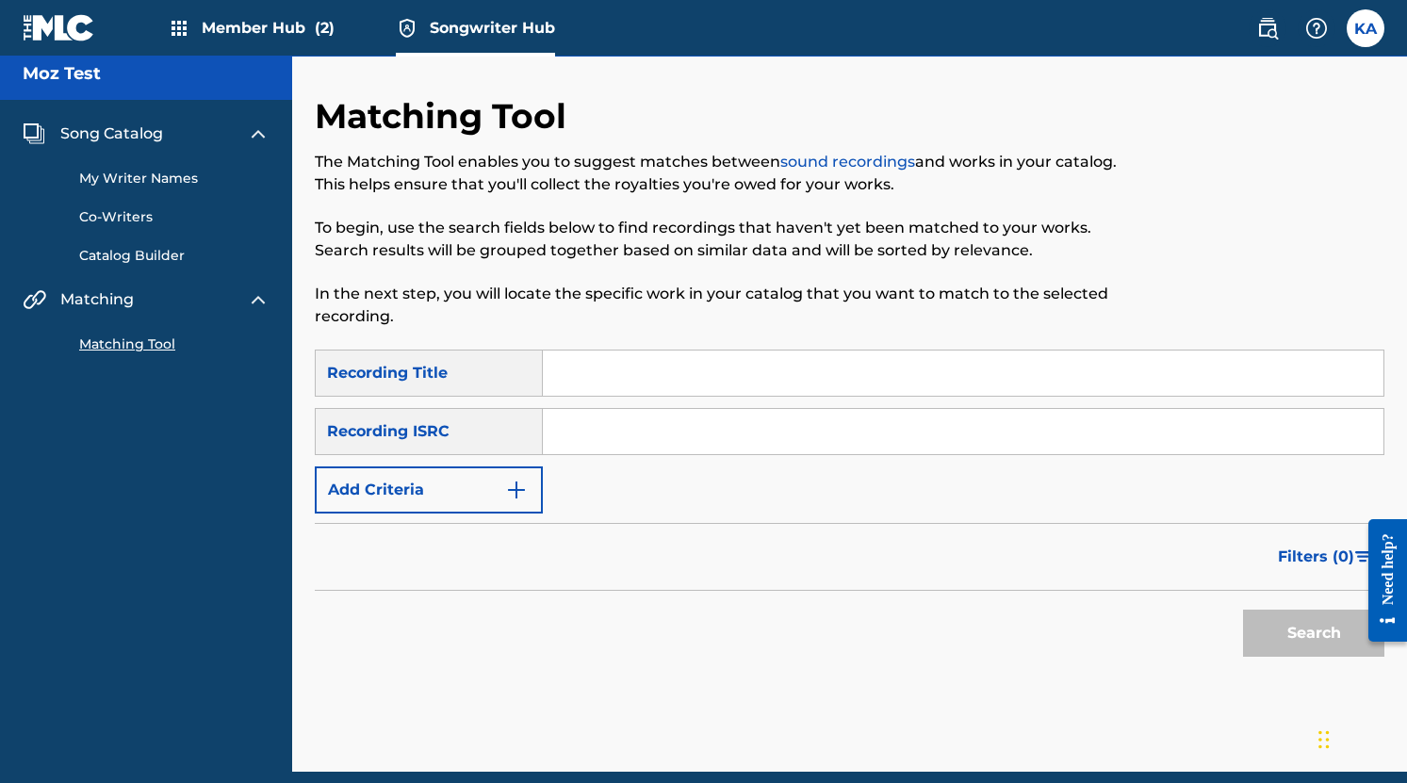
scroll to position [12, 0]
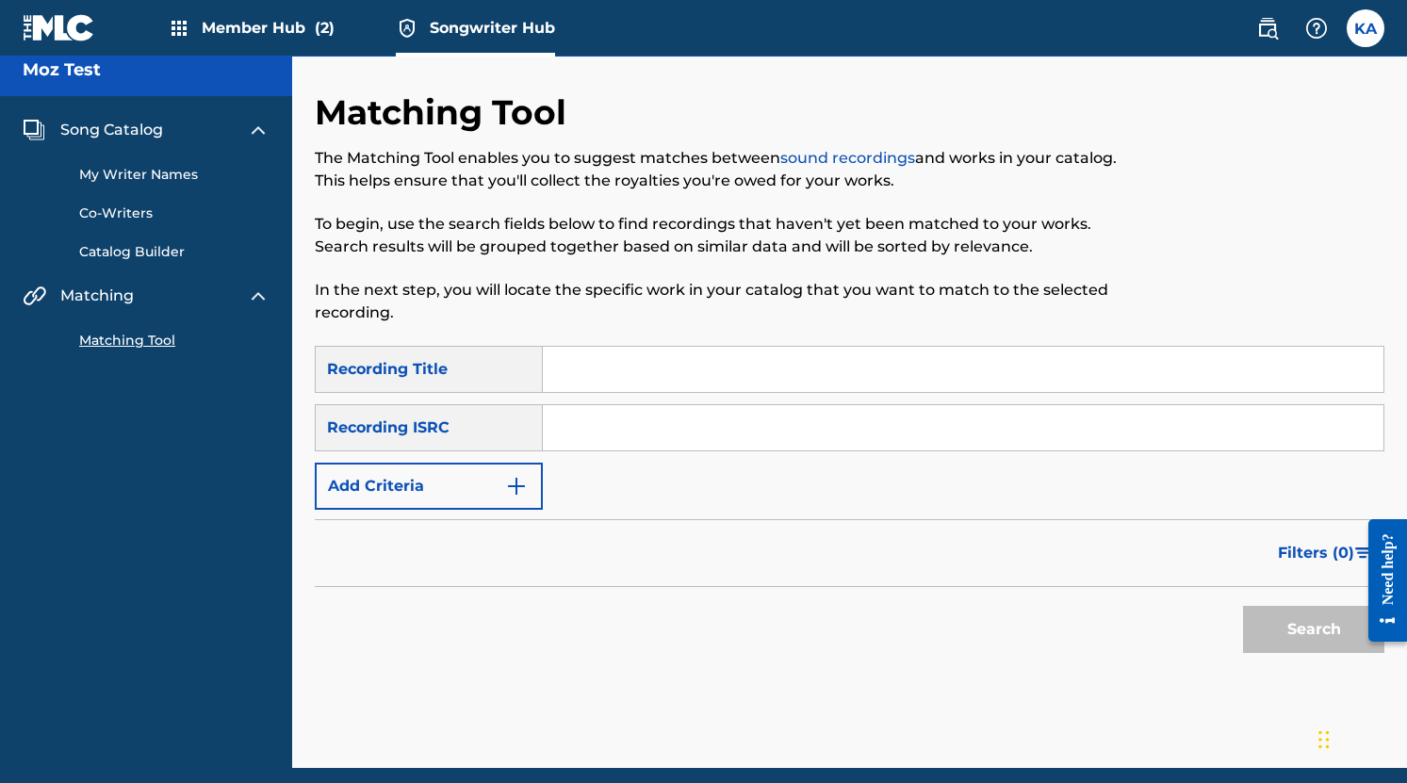
click at [125, 123] on span "Song Catalog" at bounding box center [111, 130] width 103 height 23
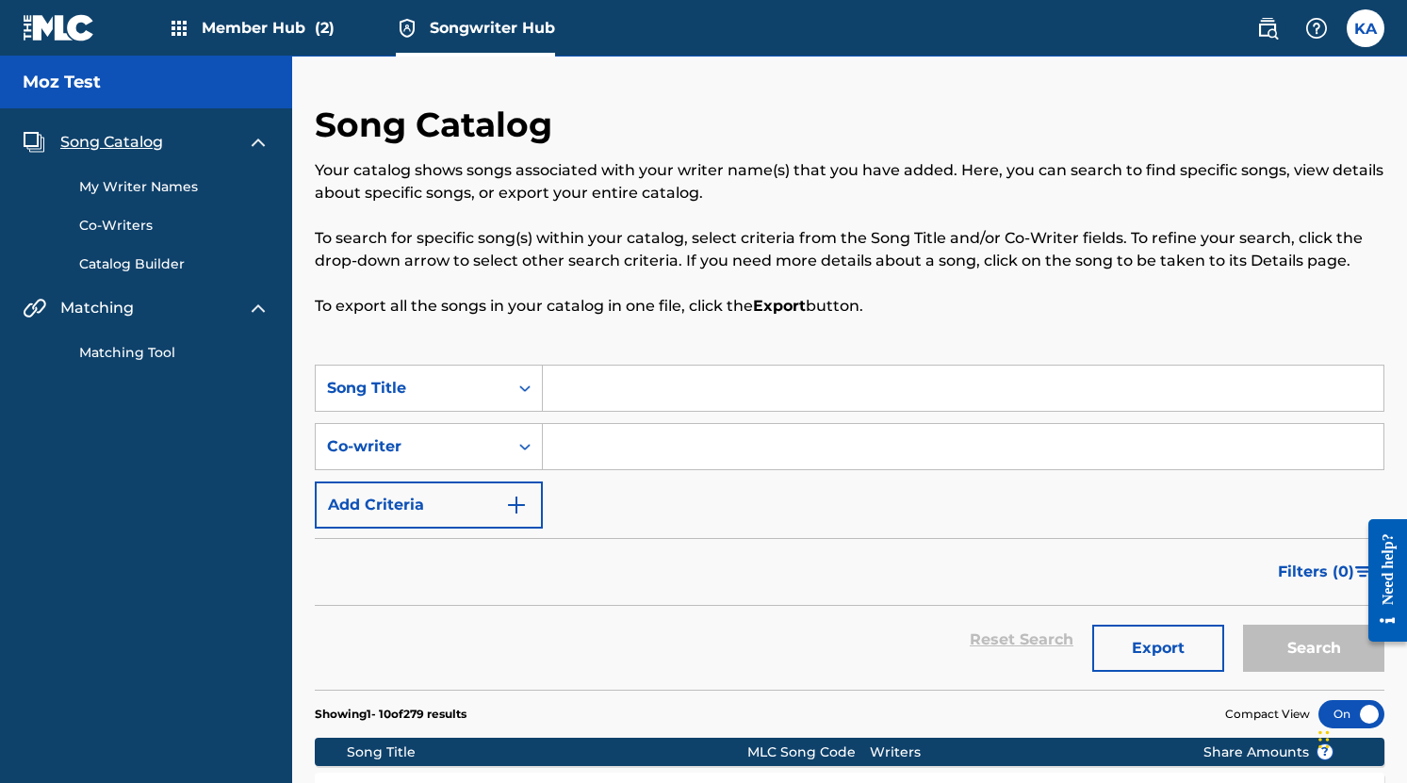
click at [624, 156] on div "Song Catalog Your catalog shows songs associated with your writer name(s) that …" at bounding box center [849, 234] width 1069 height 261
click at [904, 118] on div "Song Catalog Your catalog shows songs associated with your writer name(s) that …" at bounding box center [849, 234] width 1069 height 261
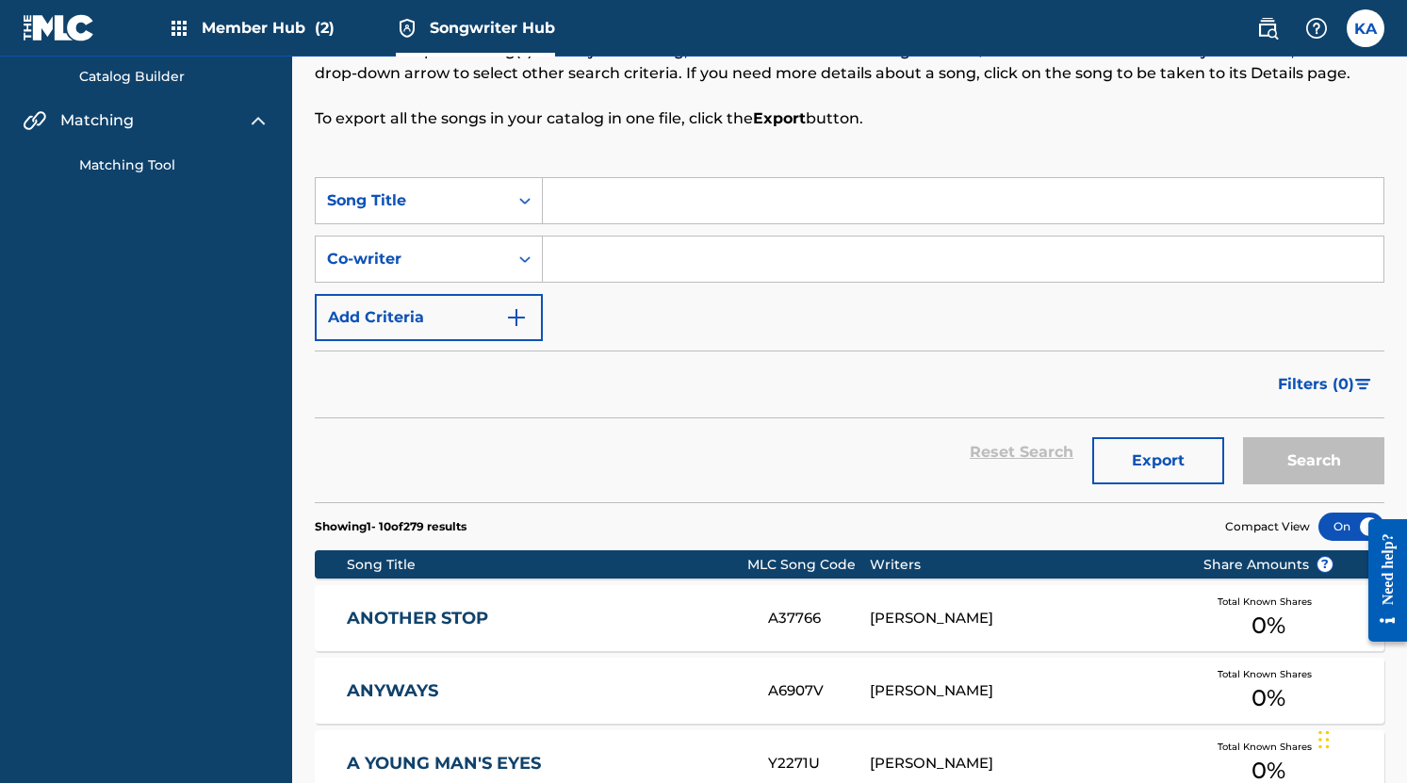
scroll to position [268, 0]
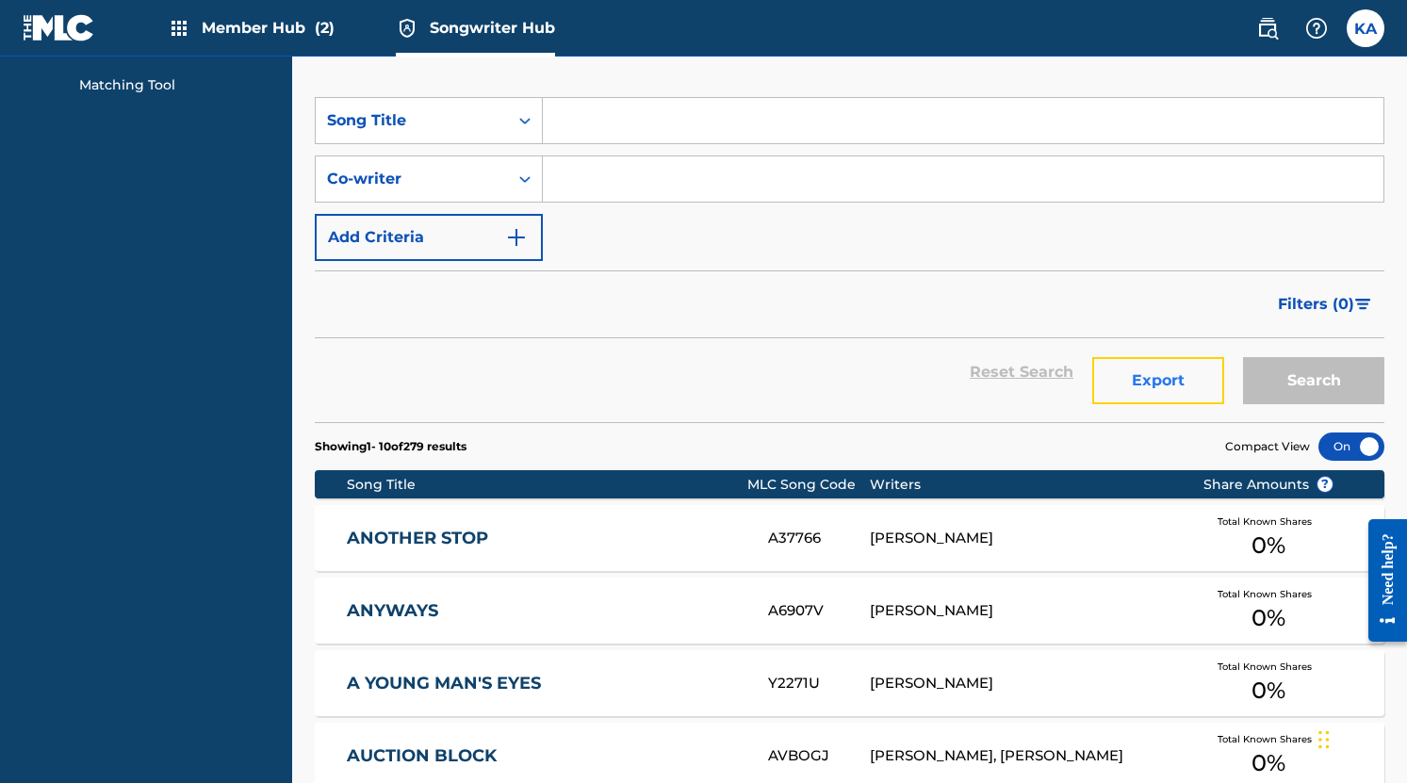
click at [1167, 371] on button "Export" at bounding box center [1158, 380] width 132 height 47
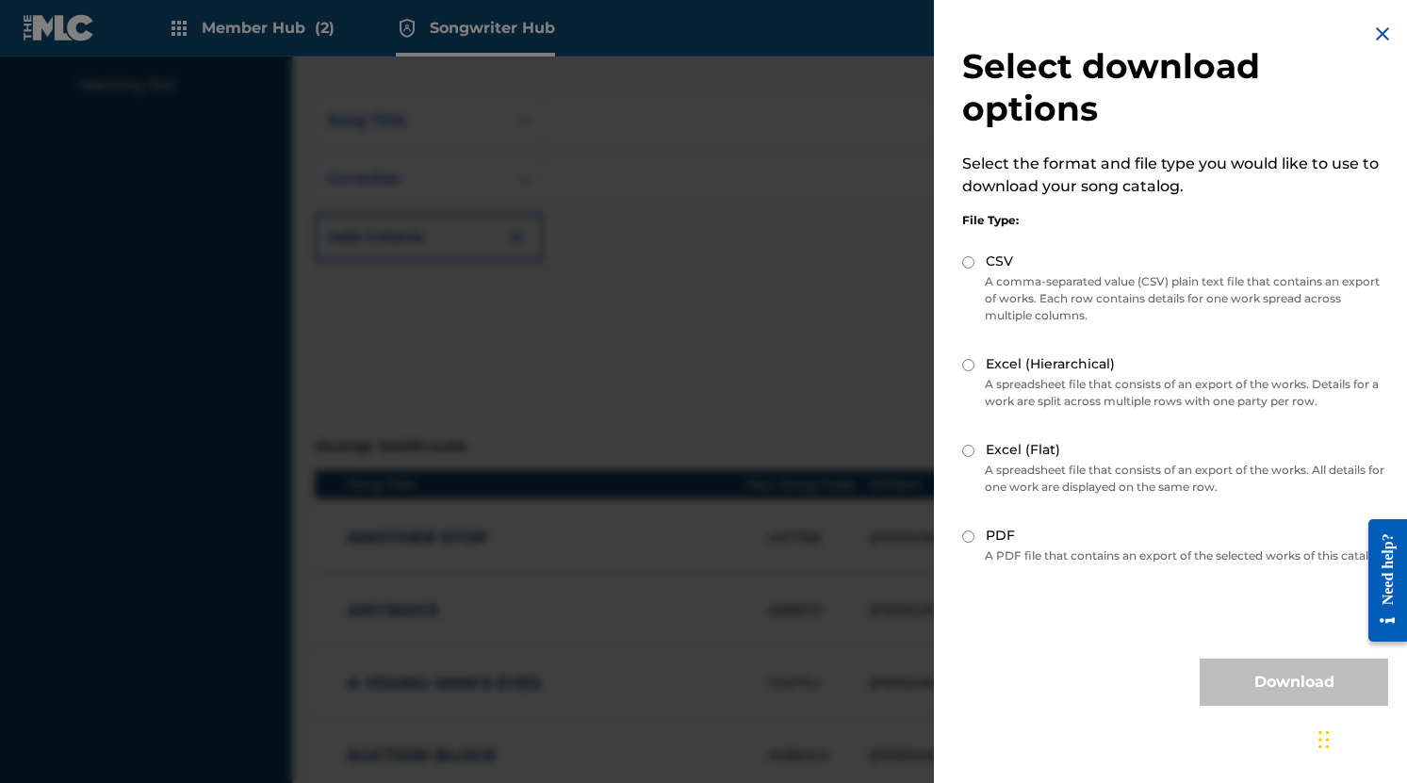
click at [1374, 31] on img at bounding box center [1382, 34] width 23 height 23
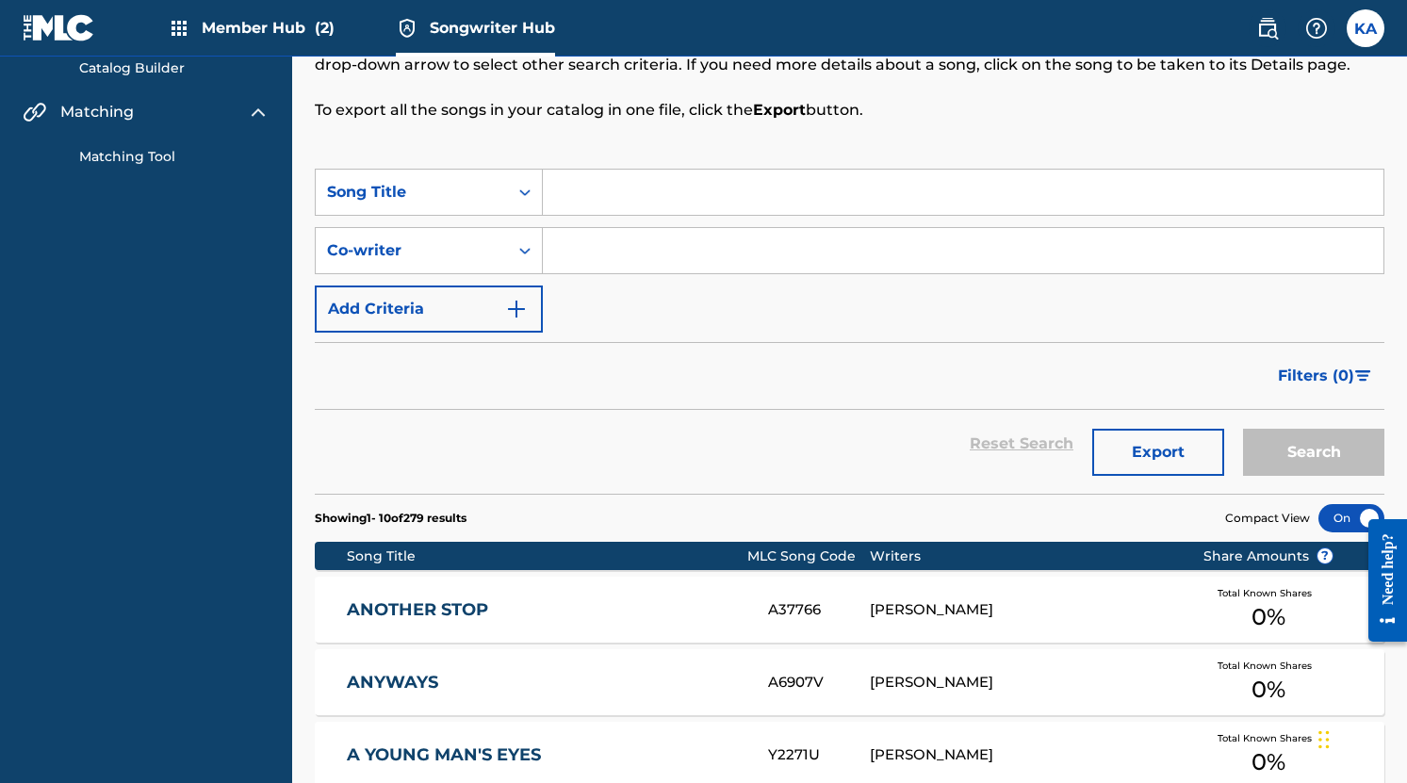
scroll to position [189, 0]
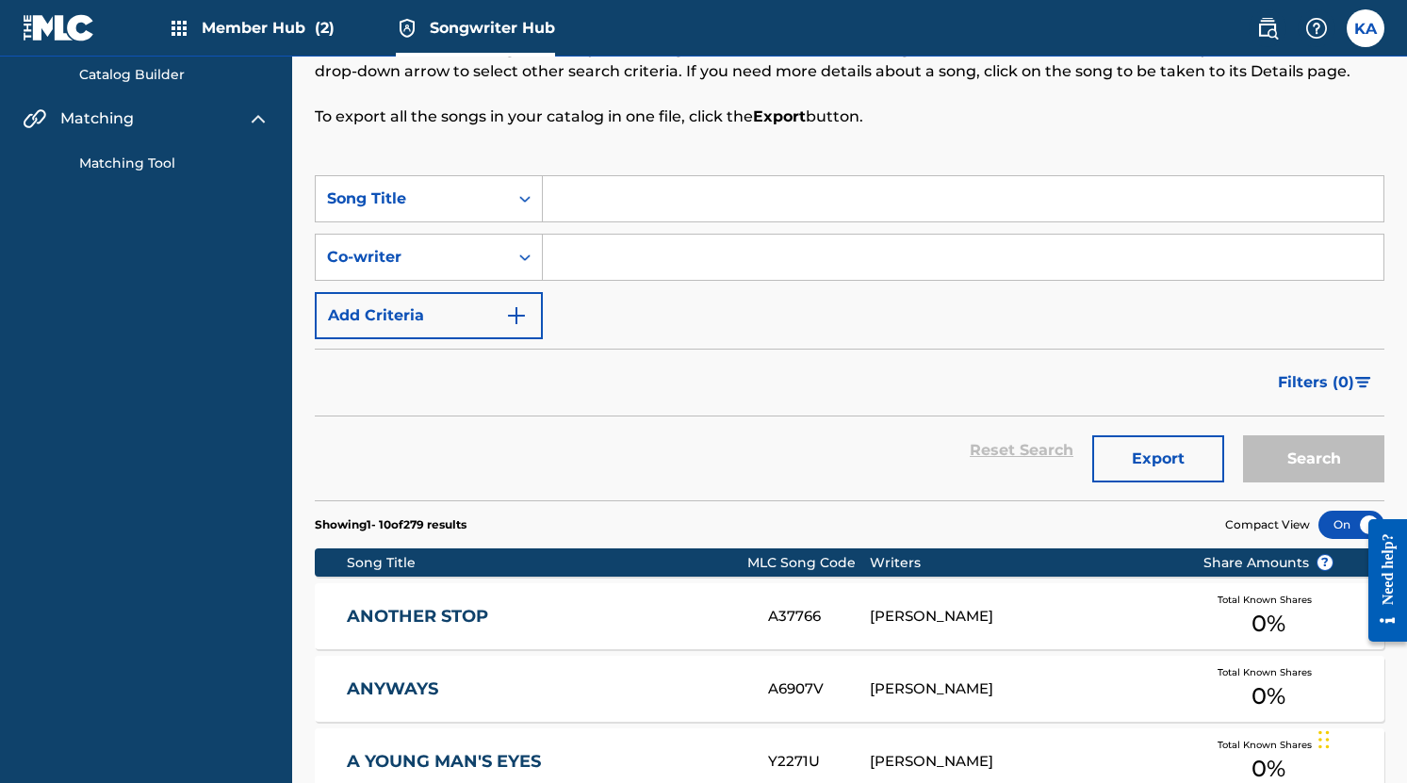
click at [623, 263] on input "Search Form" at bounding box center [963, 257] width 840 height 45
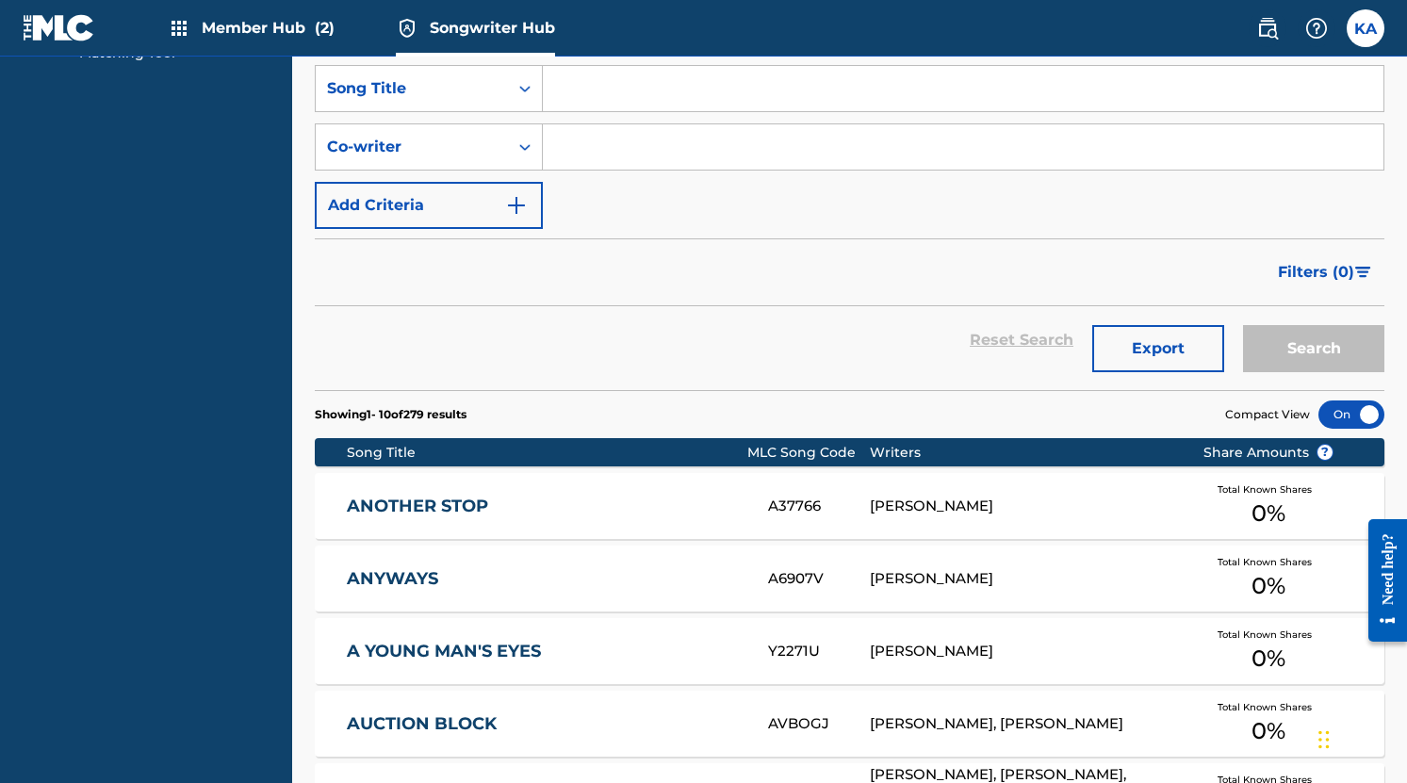
scroll to position [375, 0]
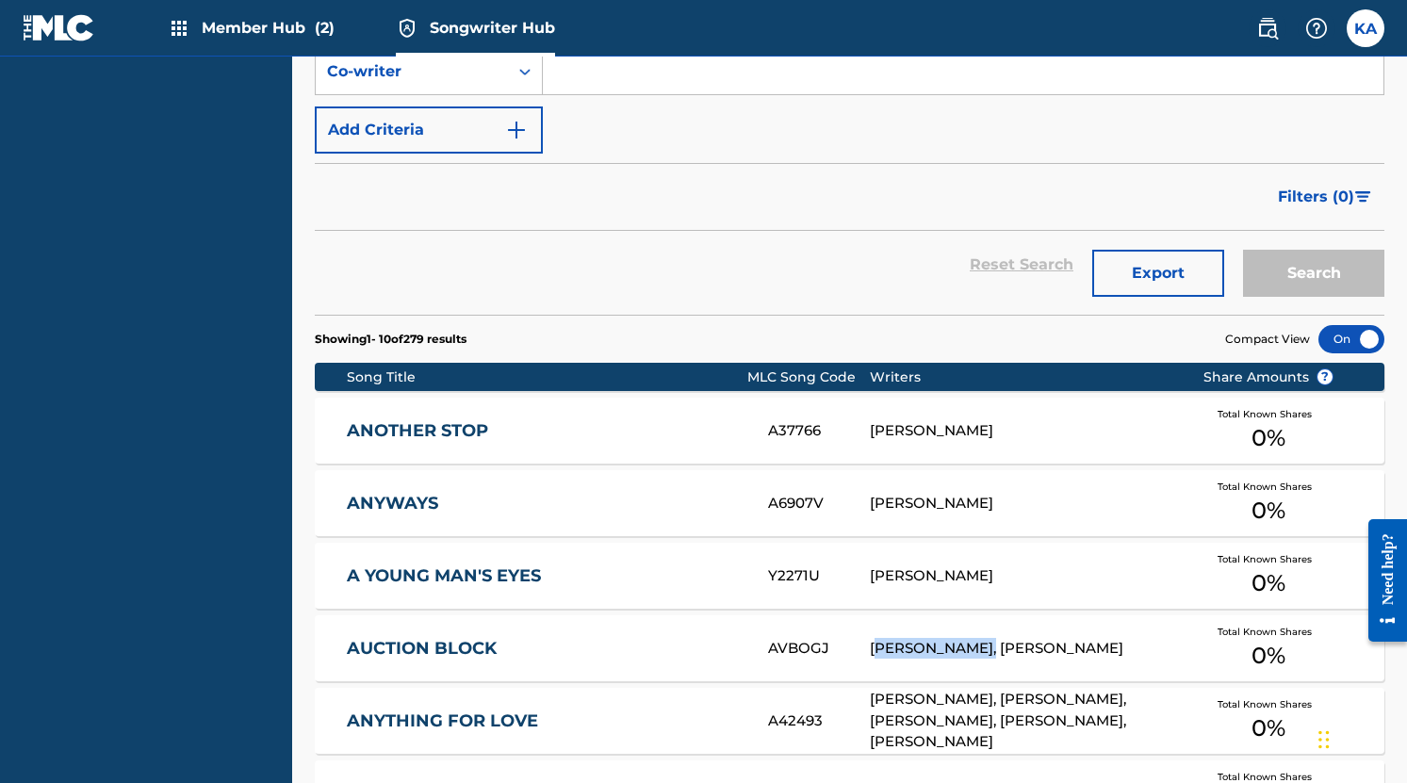
drag, startPoint x: 875, startPoint y: 648, endPoint x: 968, endPoint y: 652, distance: 93.3
click at [968, 652] on div "[PERSON_NAME], [PERSON_NAME]" at bounding box center [1022, 649] width 304 height 22
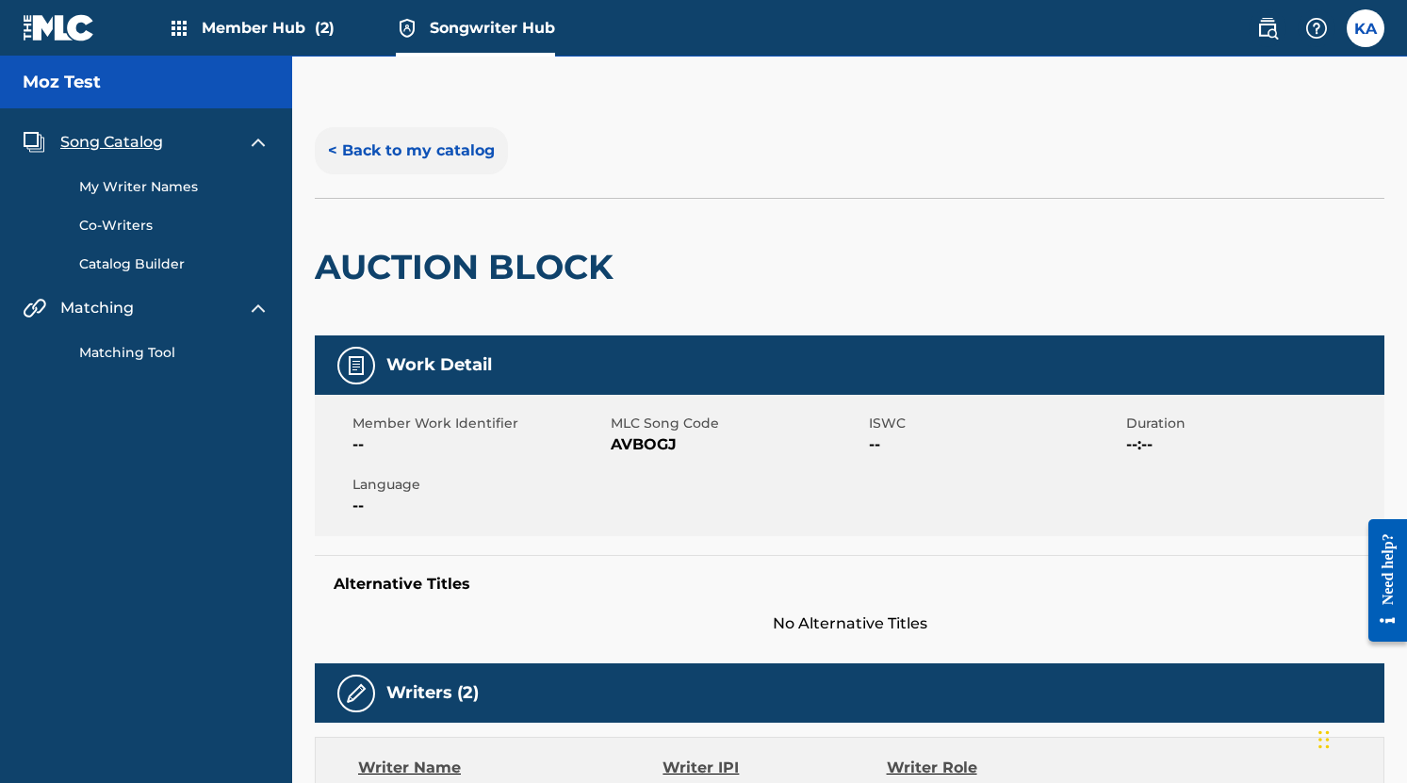
click at [393, 154] on button "< Back to my catalog" at bounding box center [411, 150] width 193 height 47
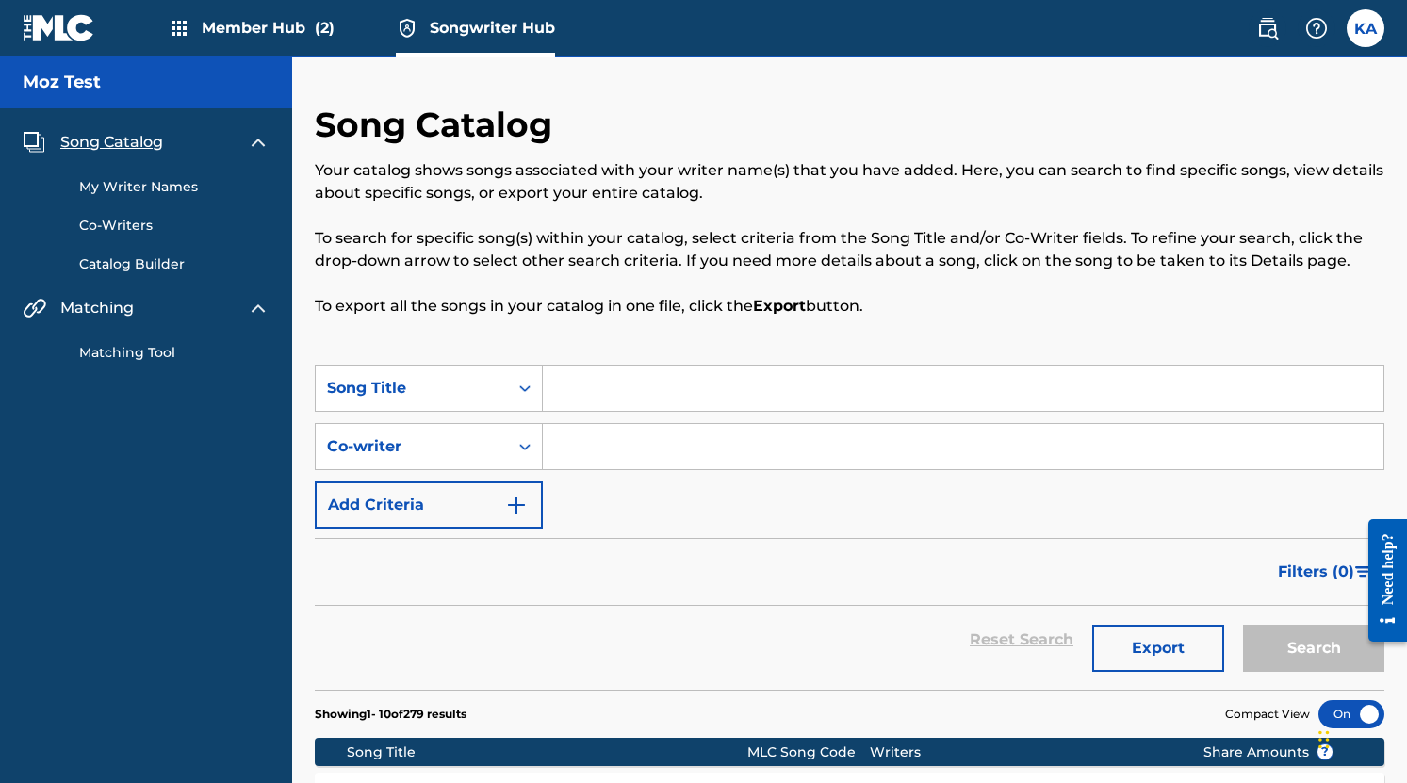
click at [606, 450] on input "Search Form" at bounding box center [963, 446] width 840 height 45
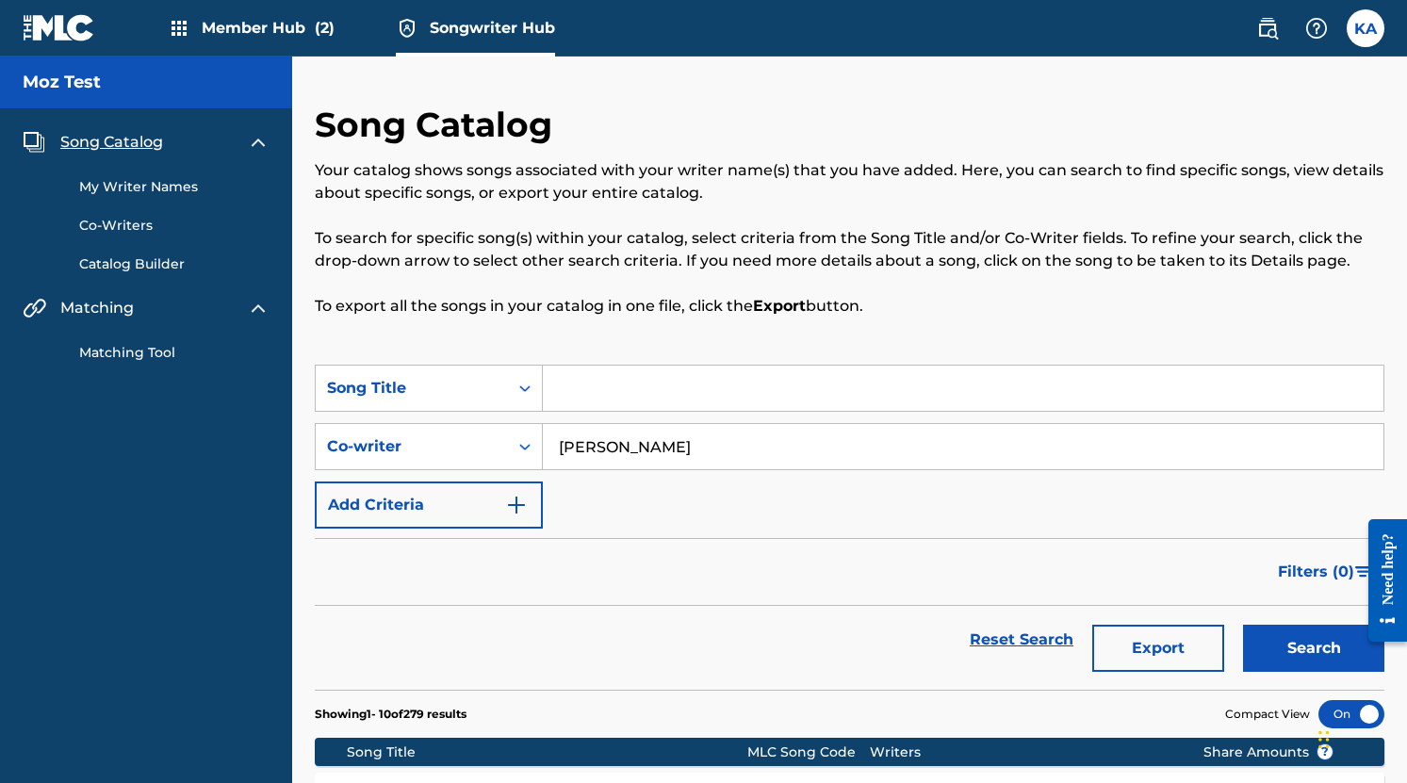
type input "[PERSON_NAME]"
click at [1243, 625] on button "Search" at bounding box center [1313, 648] width 141 height 47
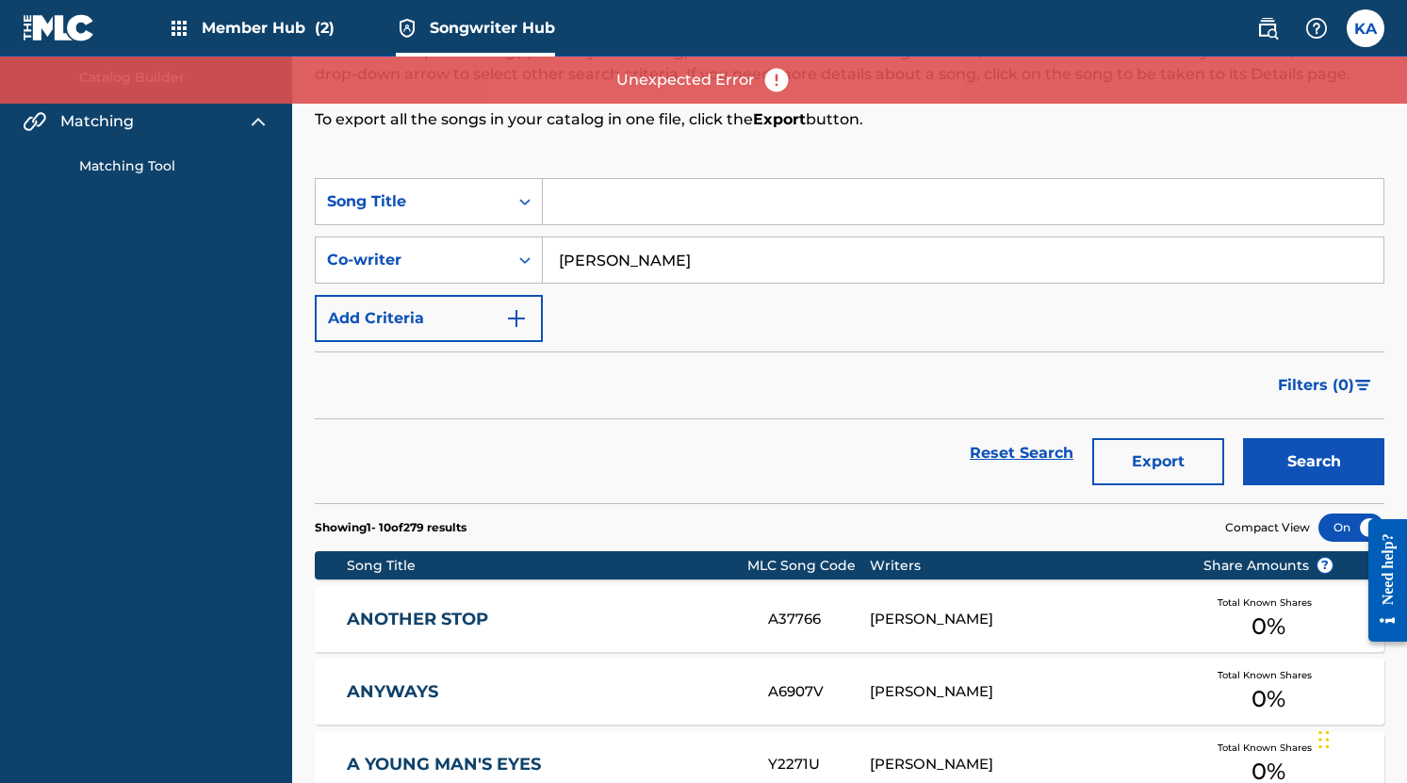
scroll to position [167, 0]
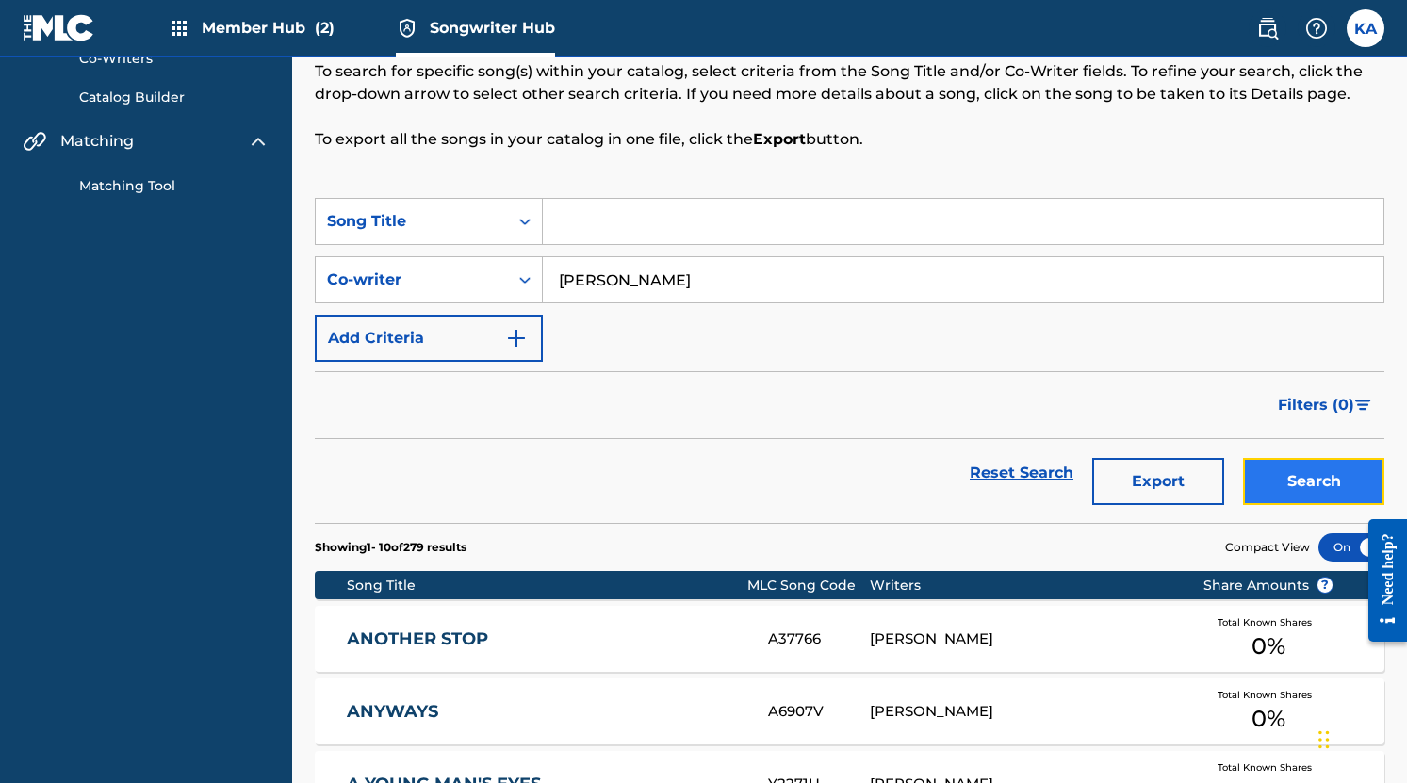
click at [1287, 486] on button "Search" at bounding box center [1313, 481] width 141 height 47
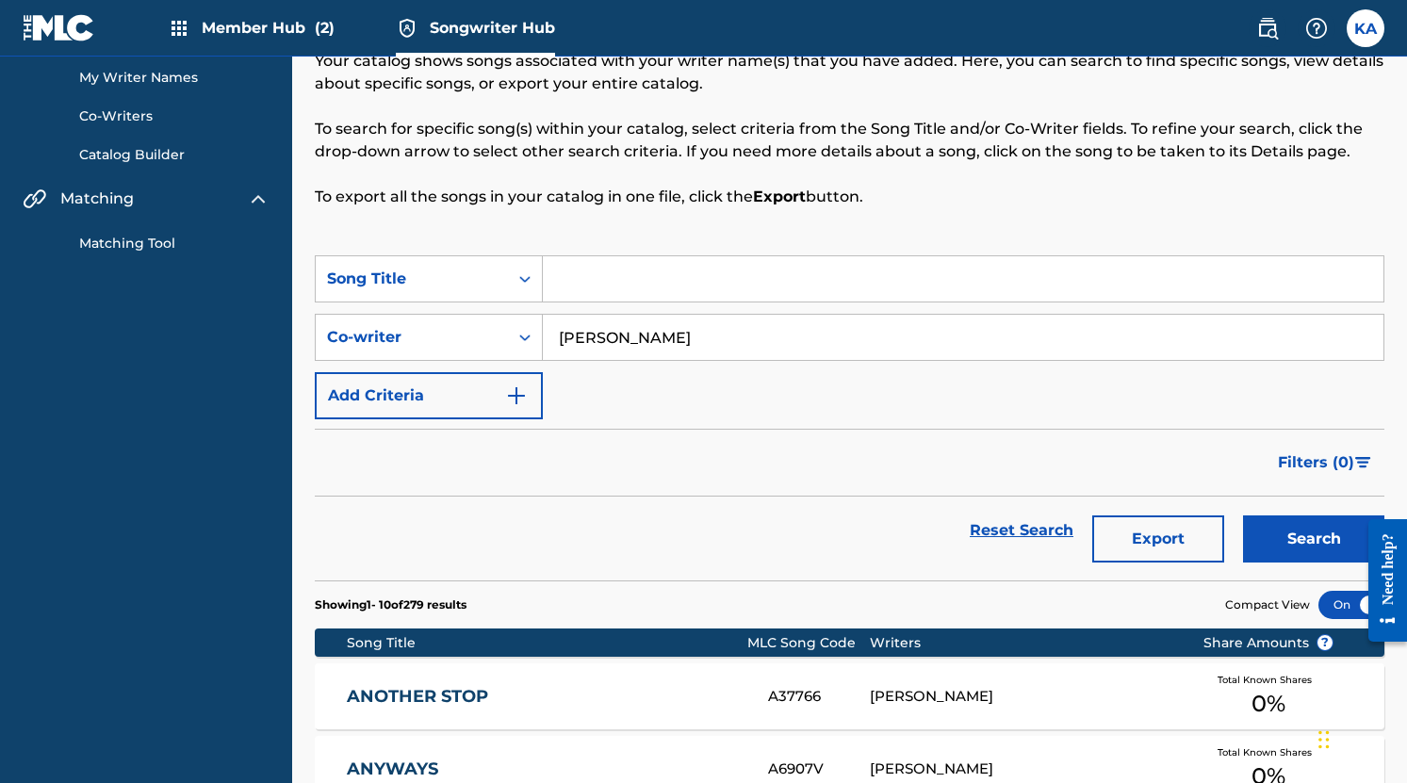
scroll to position [0, 0]
